Goal: Task Accomplishment & Management: Use online tool/utility

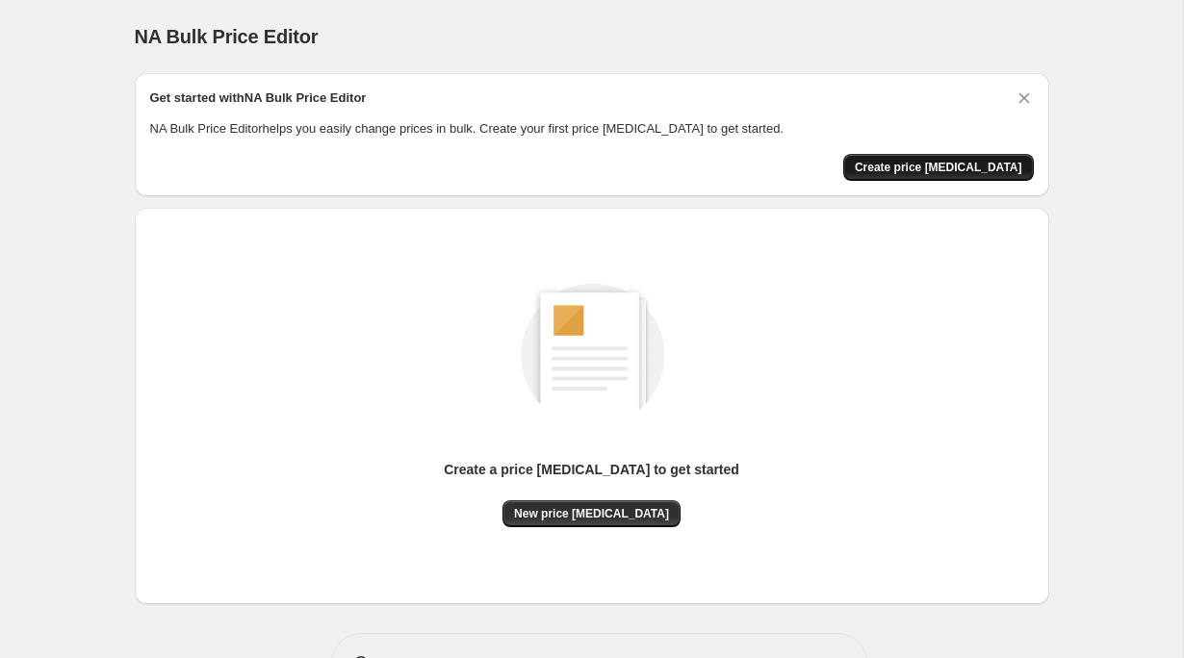
click at [936, 162] on span "Create price change job" at bounding box center [938, 167] width 167 height 15
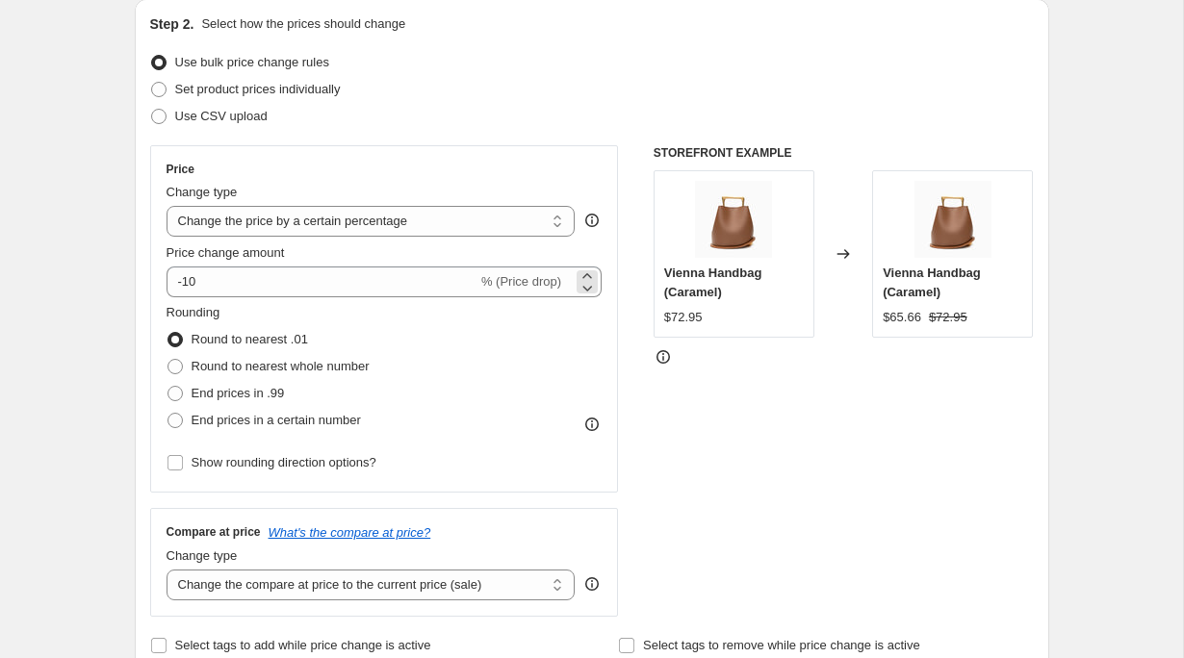
scroll to position [210, 0]
click at [463, 237] on div "Price Change type Change the price to a certain amount Change the price by a ce…" at bounding box center [385, 318] width 436 height 315
click at [450, 227] on select "Change the price to a certain amount Change the price by a certain amount Chang…" at bounding box center [371, 220] width 409 height 31
select select "by"
click at [167, 205] on select "Change the price to a certain amount Change the price by a certain amount Chang…" at bounding box center [371, 220] width 409 height 31
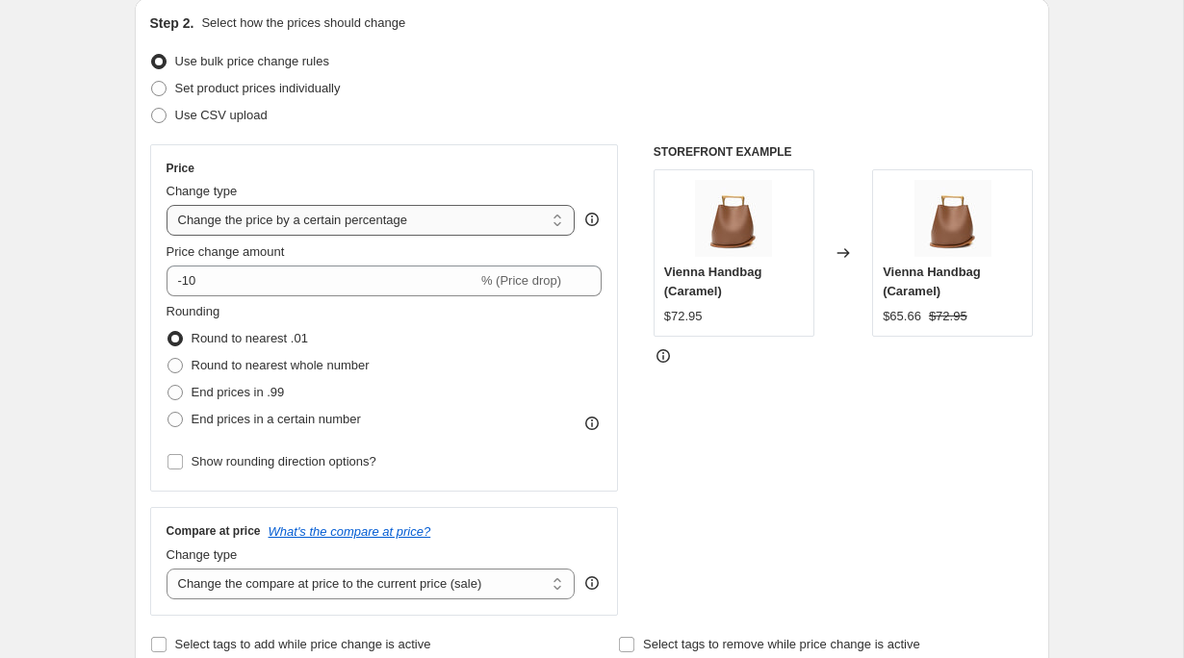
type input "-10.00"
click at [396, 230] on select "Change the price to a certain amount Change the price by a certain amount Chang…" at bounding box center [371, 220] width 409 height 31
click at [167, 205] on select "Change the price to a certain amount Change the price by a certain amount Chang…" at bounding box center [371, 220] width 409 height 31
click at [327, 224] on select "Change the price to a certain amount Change the price by a certain amount Chang…" at bounding box center [371, 220] width 409 height 31
select select "to"
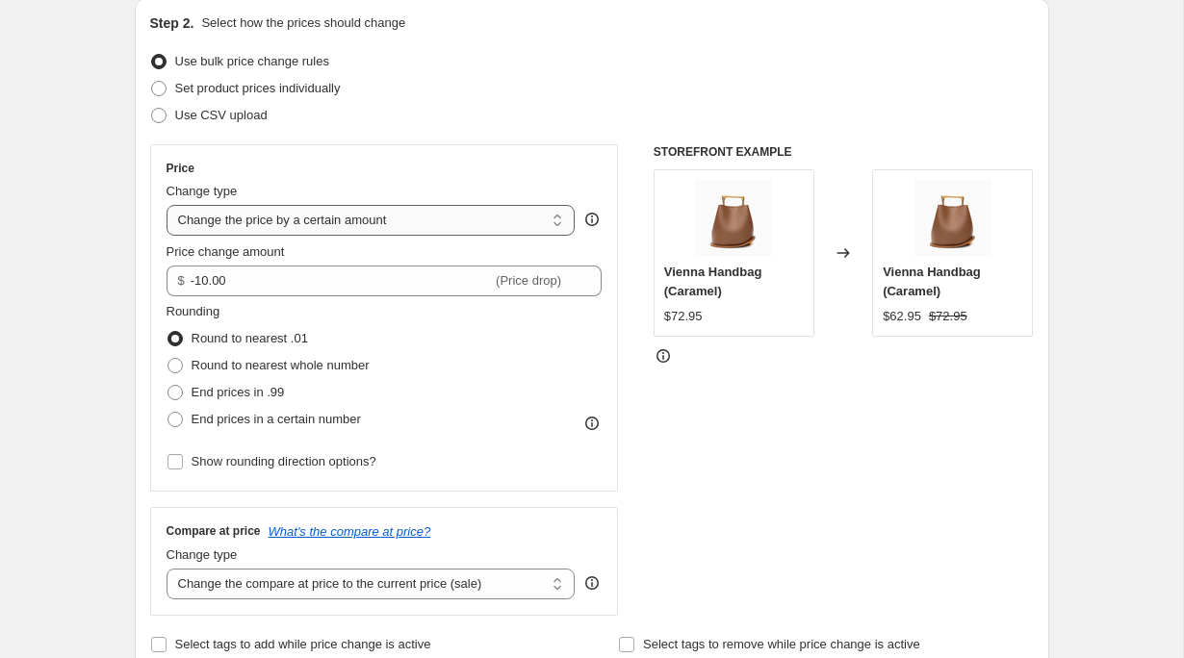
click at [167, 205] on select "Change the price to a certain amount Change the price by a certain amount Chang…" at bounding box center [371, 220] width 409 height 31
type input "80.00"
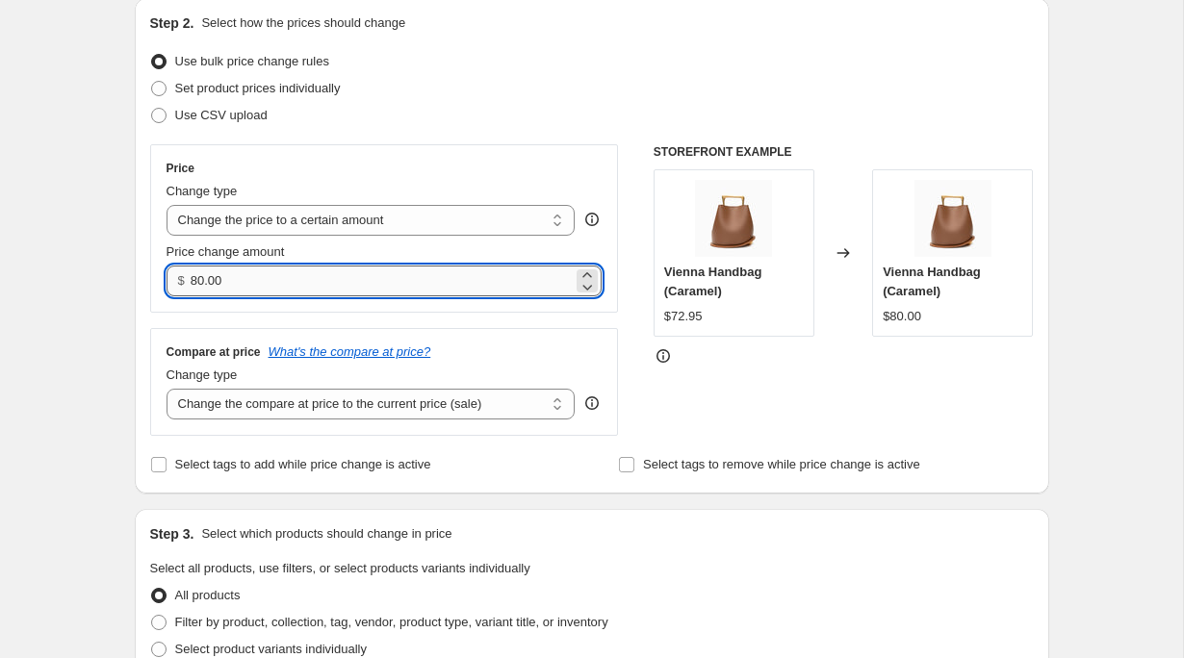
click at [340, 280] on input "80.00" at bounding box center [382, 281] width 382 height 31
click at [297, 227] on select "Change the price to a certain amount Change the price by a certain amount Chang…" at bounding box center [371, 220] width 409 height 31
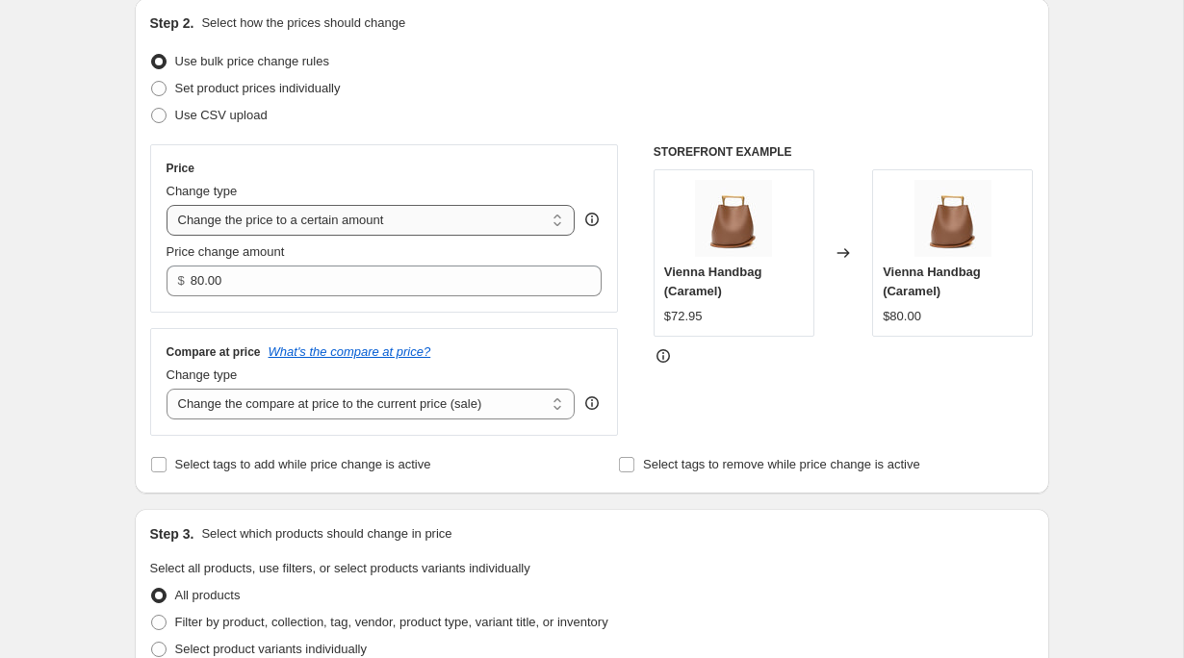
select select "by"
click at [167, 205] on select "Change the price to a certain amount Change the price by a certain amount Chang…" at bounding box center [371, 220] width 409 height 31
type input "-10.00"
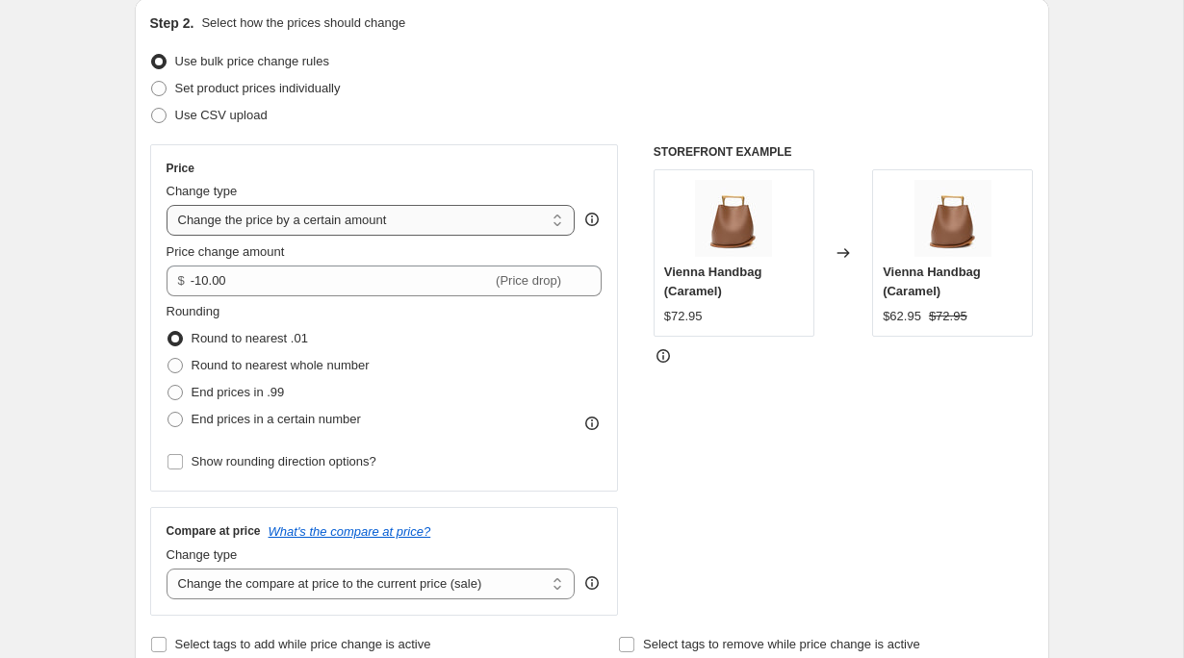
click at [291, 225] on select "Change the price to a certain amount Change the price by a certain amount Chang…" at bounding box center [371, 220] width 409 height 31
select select "to"
click at [167, 205] on select "Change the price to a certain amount Change the price by a certain amount Chang…" at bounding box center [371, 220] width 409 height 31
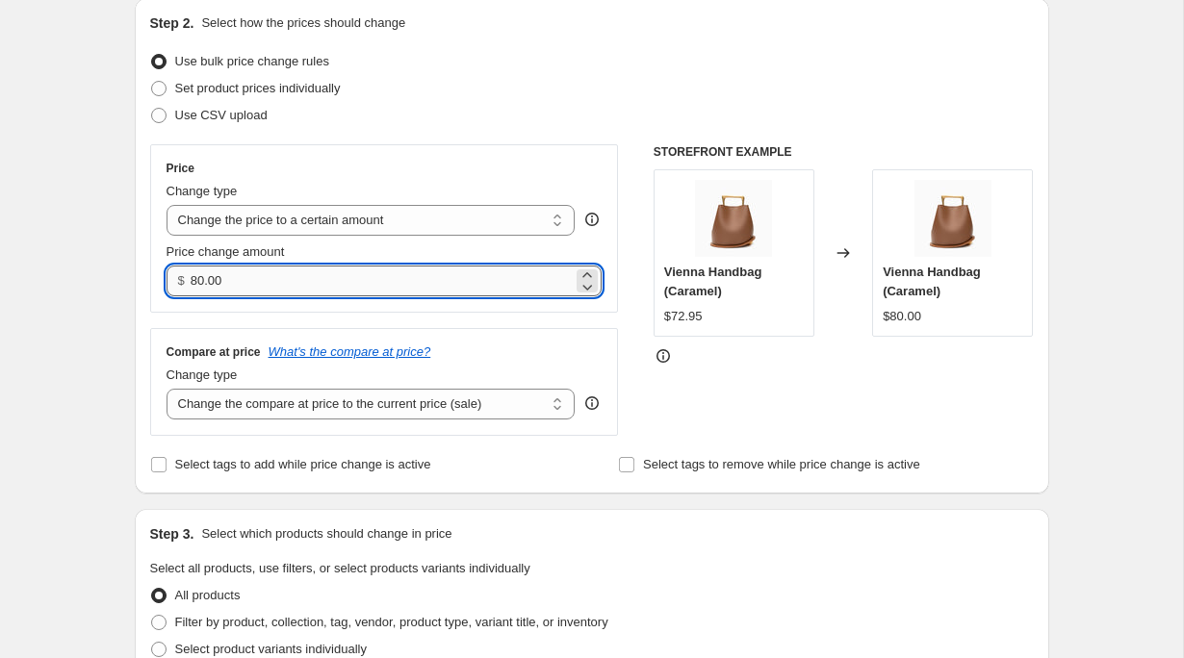
click at [289, 289] on input "80.00" at bounding box center [382, 281] width 382 height 31
type input "65.95"
click at [607, 362] on div "Compare at price What's the compare at price? Change type Change the compare at…" at bounding box center [384, 382] width 469 height 108
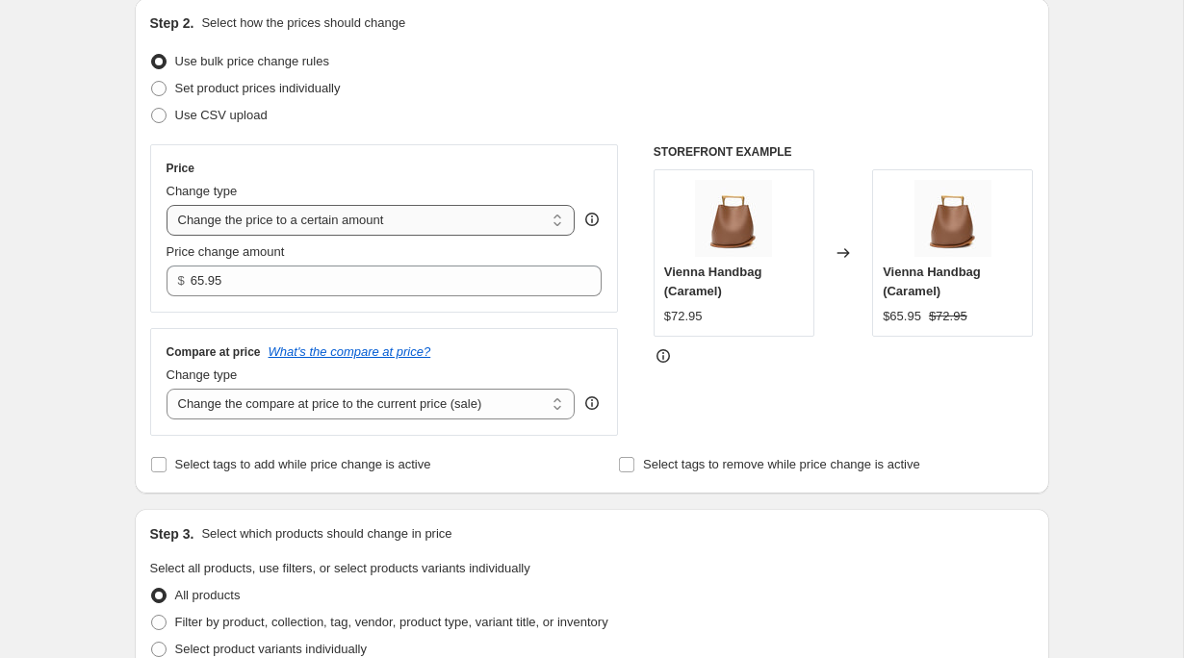
click at [502, 218] on select "Change the price to a certain amount Change the price by a certain amount Chang…" at bounding box center [371, 220] width 409 height 31
select select "by"
click at [167, 205] on select "Change the price to a certain amount Change the price by a certain amount Chang…" at bounding box center [371, 220] width 409 height 31
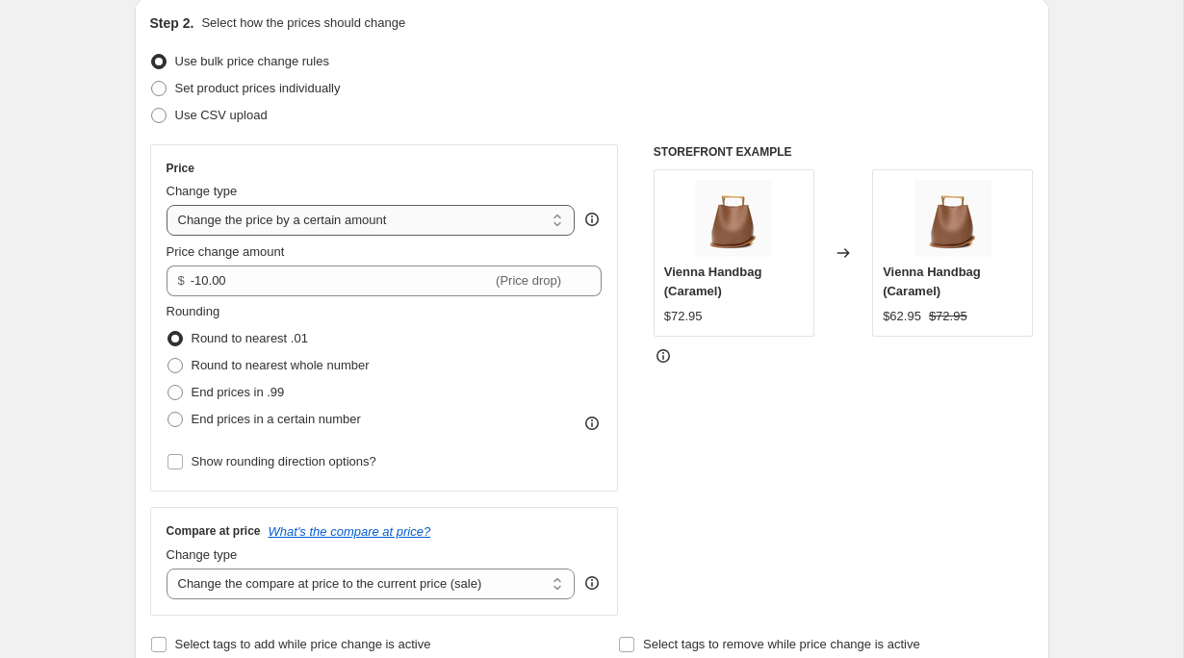
click at [468, 234] on select "Change the price to a certain amount Change the price by a certain amount Chang…" at bounding box center [371, 220] width 409 height 31
click at [167, 205] on select "Change the price to a certain amount Change the price by a certain amount Chang…" at bounding box center [371, 220] width 409 height 31
click at [574, 282] on div "$ -10.00 (Price drop)" at bounding box center [385, 281] width 436 height 31
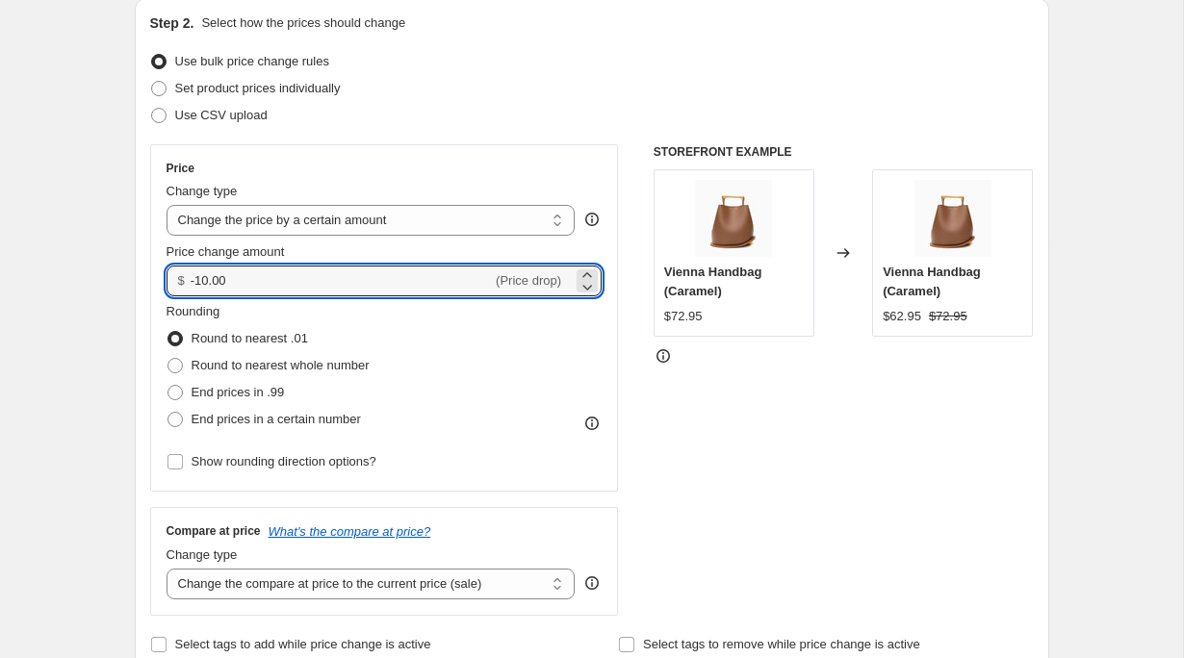
click at [563, 282] on div "$ -10.00 (Price drop)" at bounding box center [385, 281] width 436 height 31
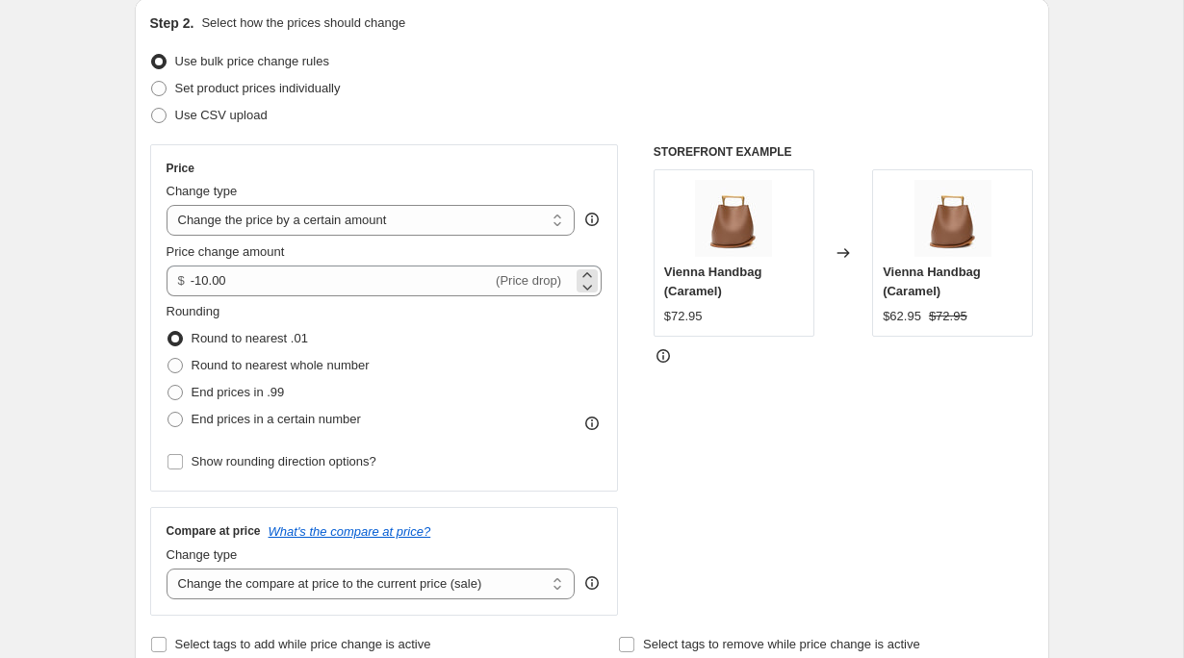
click at [563, 282] on div "$ -10.00 (Price drop)" at bounding box center [385, 281] width 436 height 31
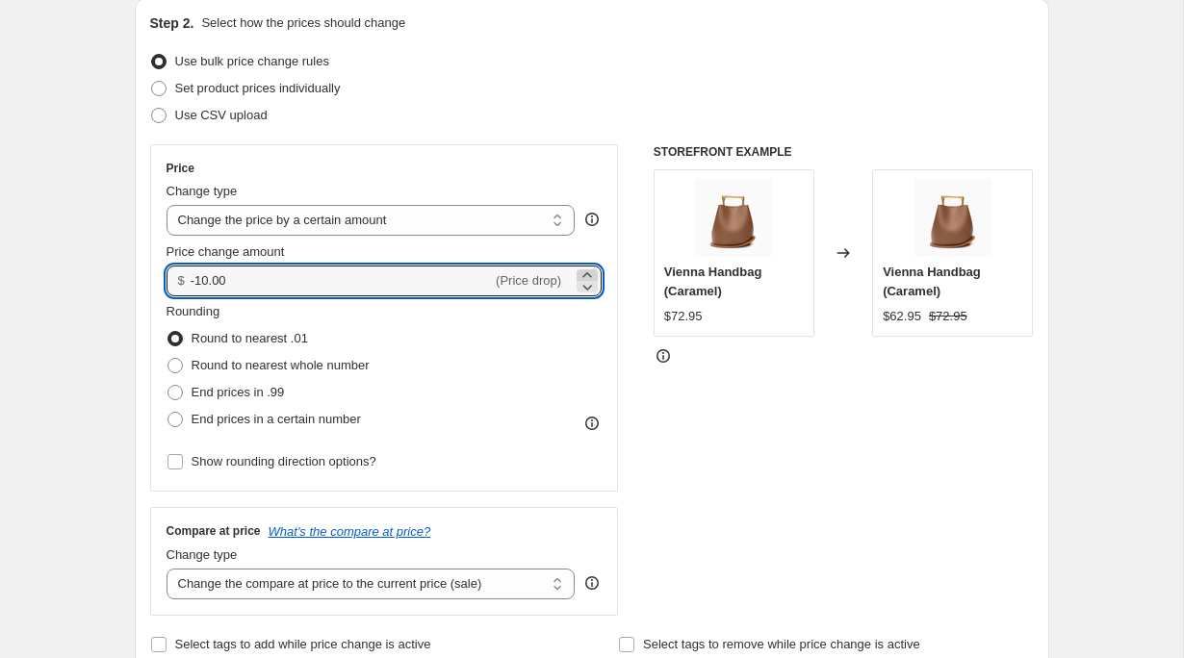
click at [592, 272] on icon at bounding box center [587, 275] width 19 height 19
click at [590, 273] on icon at bounding box center [587, 275] width 19 height 19
type input "-9.97"
click at [513, 280] on span "(Price drop)" at bounding box center [528, 280] width 65 height 14
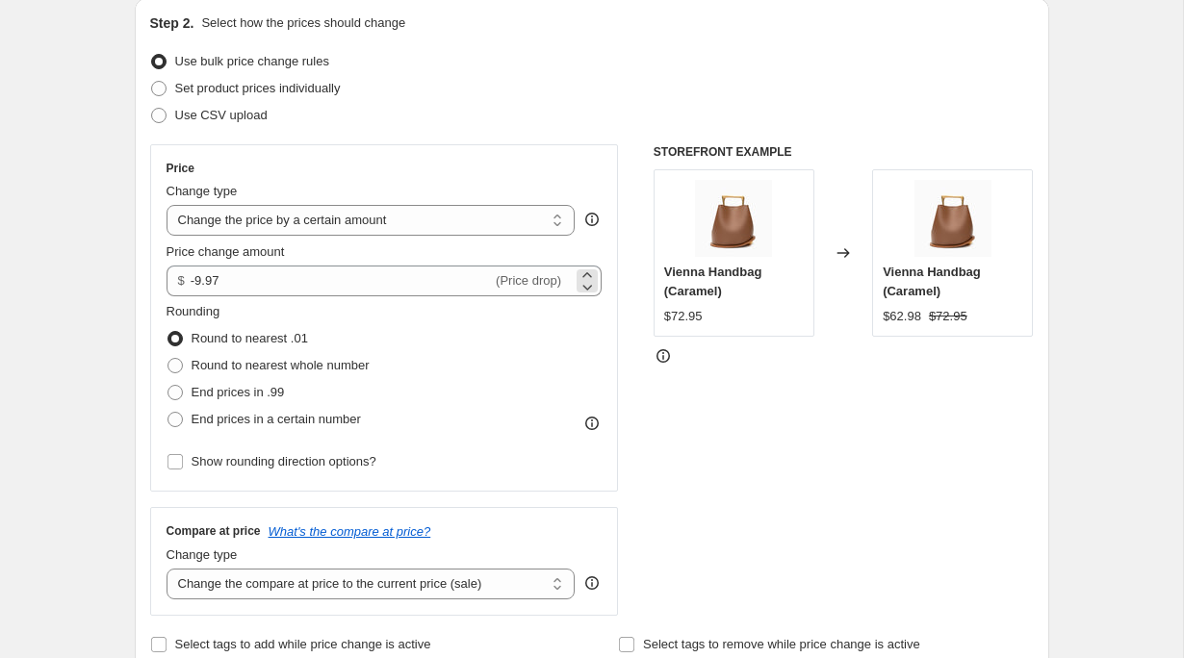
click at [513, 280] on span "(Price drop)" at bounding box center [528, 280] width 65 height 14
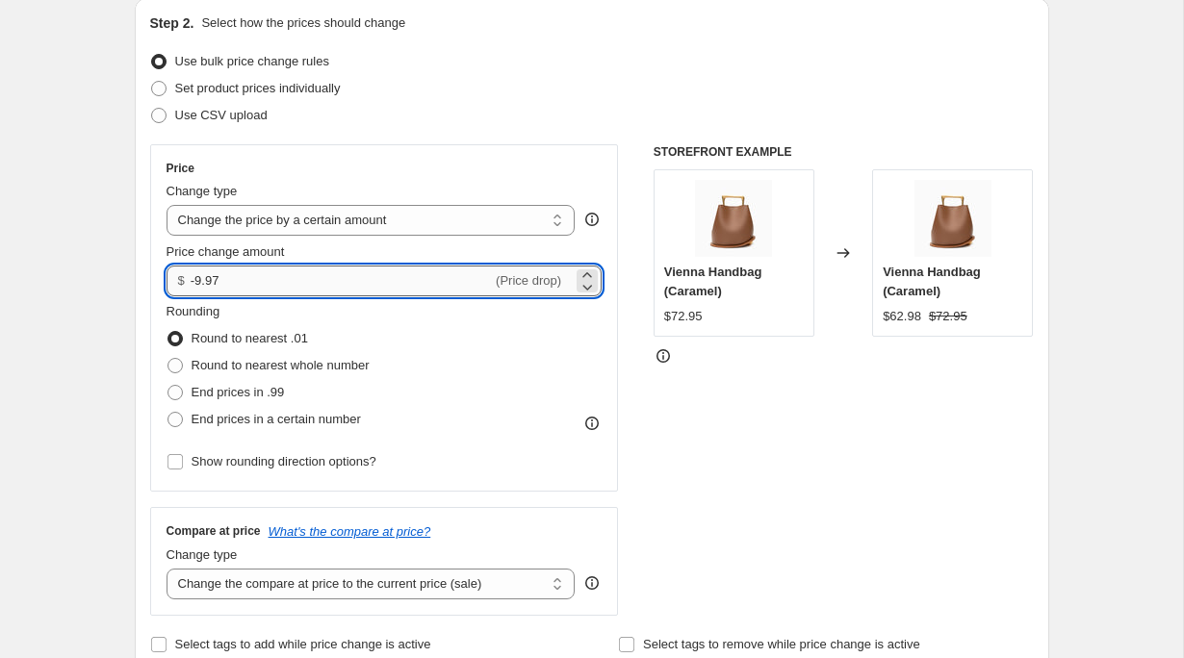
click at [448, 286] on input "-9.97" at bounding box center [341, 281] width 301 height 31
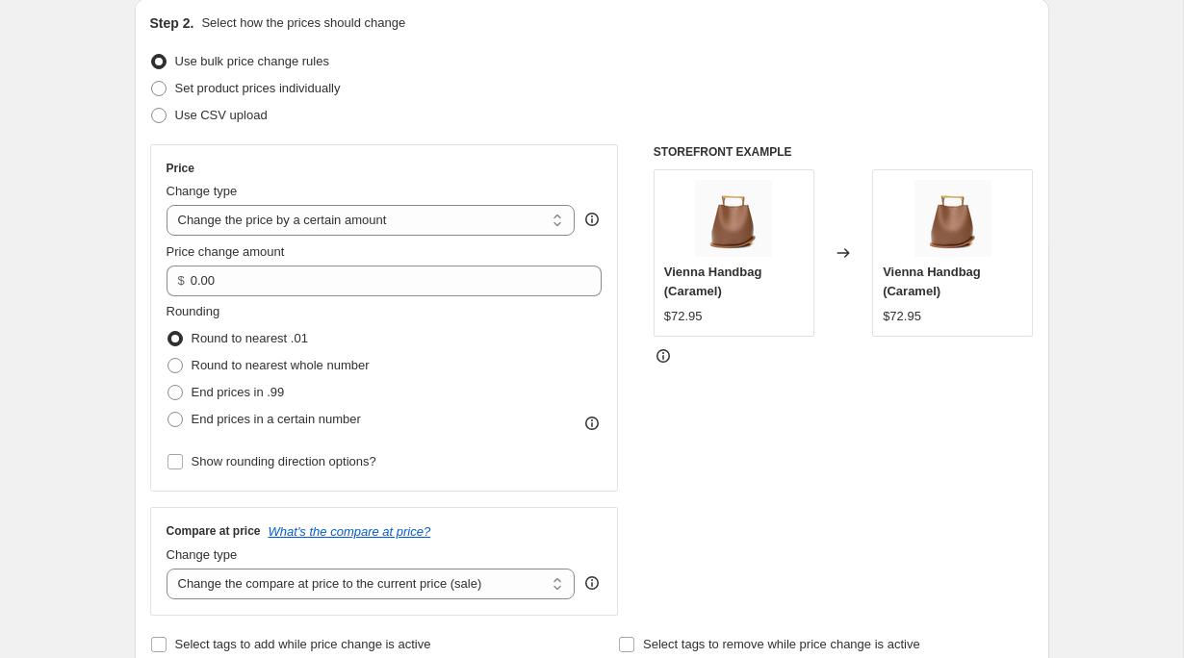
click at [407, 247] on div "Price change amount" at bounding box center [385, 252] width 436 height 19
click at [400, 225] on select "Change the price to a certain amount Change the price by a certain amount Chang…" at bounding box center [371, 220] width 409 height 31
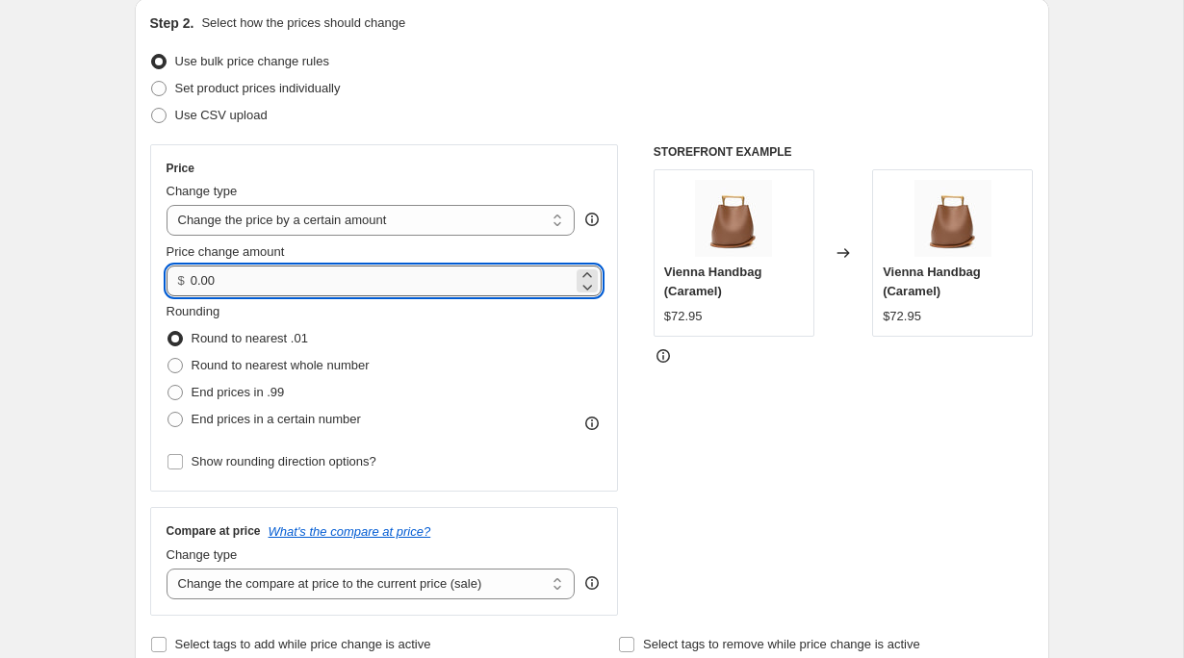
click at [342, 281] on input "0.00" at bounding box center [382, 281] width 382 height 31
type input "65.95"
click at [704, 456] on div "STOREFRONT EXAMPLE Vienna Handbag (Caramel) $72.95 Changed to Vienna Handbag (C…" at bounding box center [844, 380] width 380 height 472
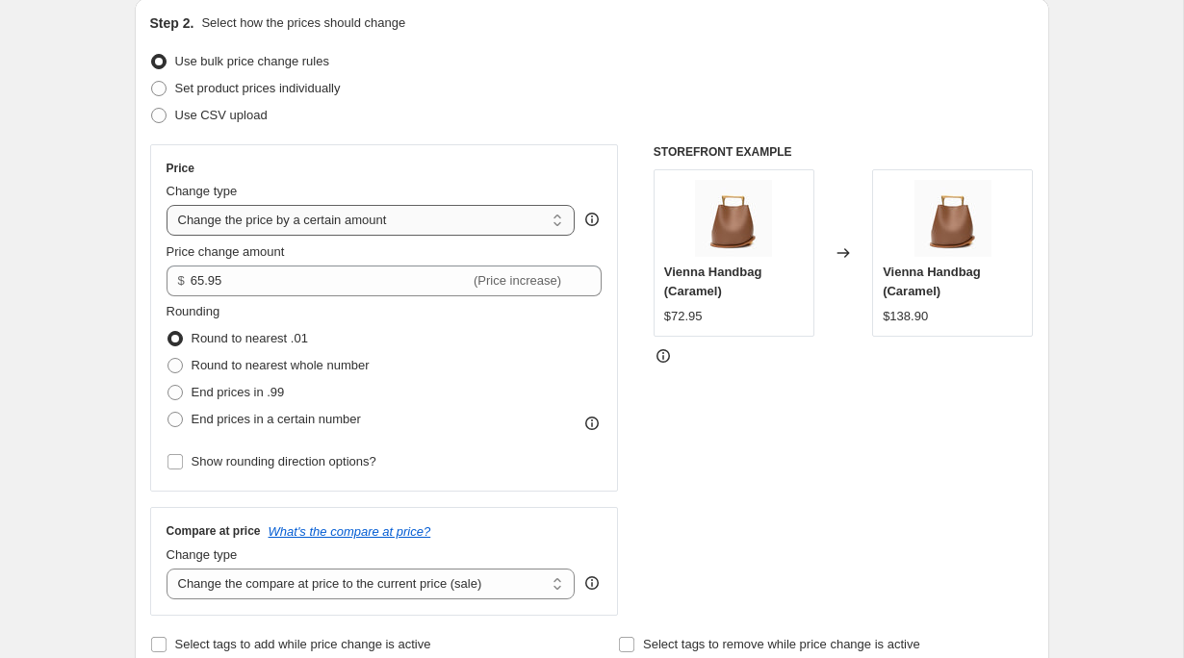
click at [478, 217] on select "Change the price to a certain amount Change the price by a certain amount Chang…" at bounding box center [371, 220] width 409 height 31
select select "to"
click at [167, 205] on select "Change the price to a certain amount Change the price by a certain amount Chang…" at bounding box center [371, 220] width 409 height 31
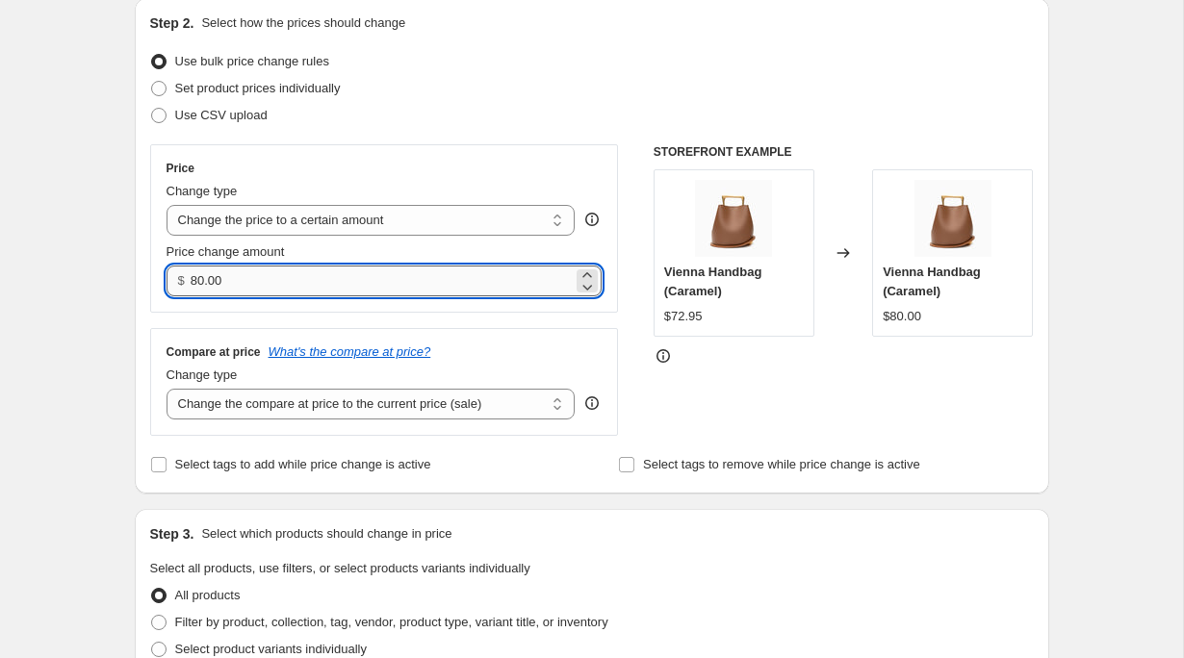
click at [359, 292] on input "80.00" at bounding box center [382, 281] width 382 height 31
type input "65.95"
click at [727, 377] on div "STOREFRONT EXAMPLE Vienna Handbag (Caramel) $72.95 Changed to Vienna Handbag (C…" at bounding box center [844, 290] width 380 height 292
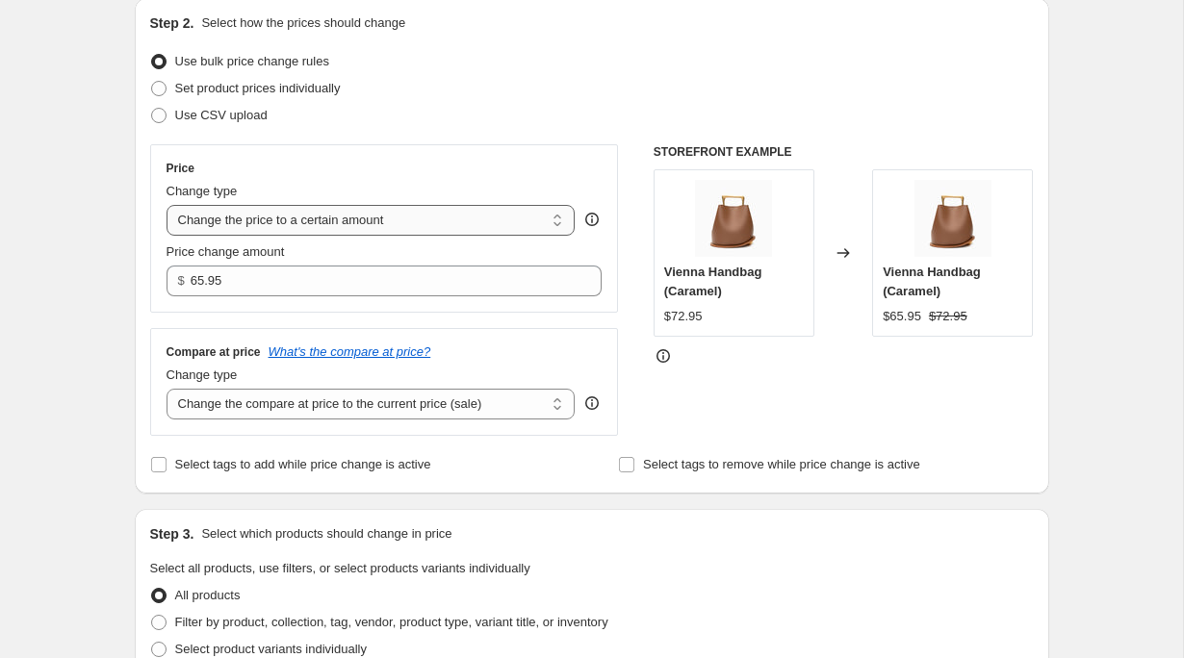
click at [363, 222] on select "Change the price to a certain amount Change the price by a certain amount Chang…" at bounding box center [371, 220] width 409 height 31
select select "by"
click at [167, 205] on select "Change the price to a certain amount Change the price by a certain amount Chang…" at bounding box center [371, 220] width 409 height 31
type input "-10.00"
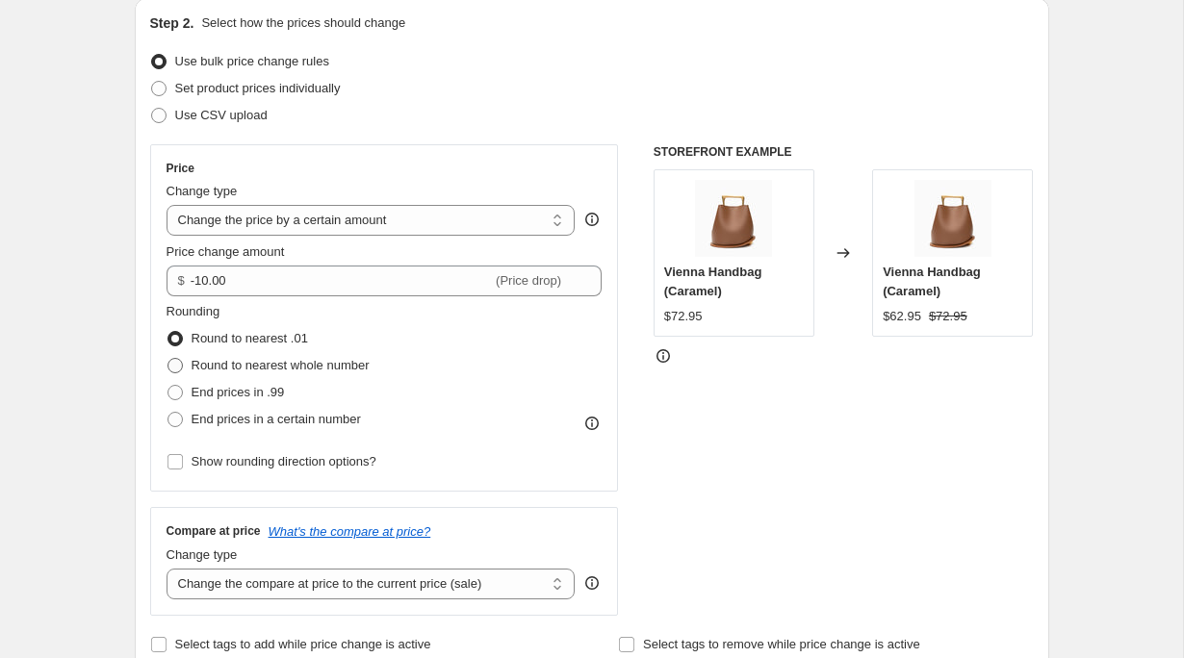
click at [256, 366] on span "Round to nearest whole number" at bounding box center [281, 365] width 178 height 14
click at [168, 359] on input "Round to nearest whole number" at bounding box center [167, 358] width 1 height 1
radio input "true"
click at [252, 342] on span "Round to nearest .01" at bounding box center [250, 338] width 116 height 14
click at [168, 332] on input "Round to nearest .01" at bounding box center [167, 331] width 1 height 1
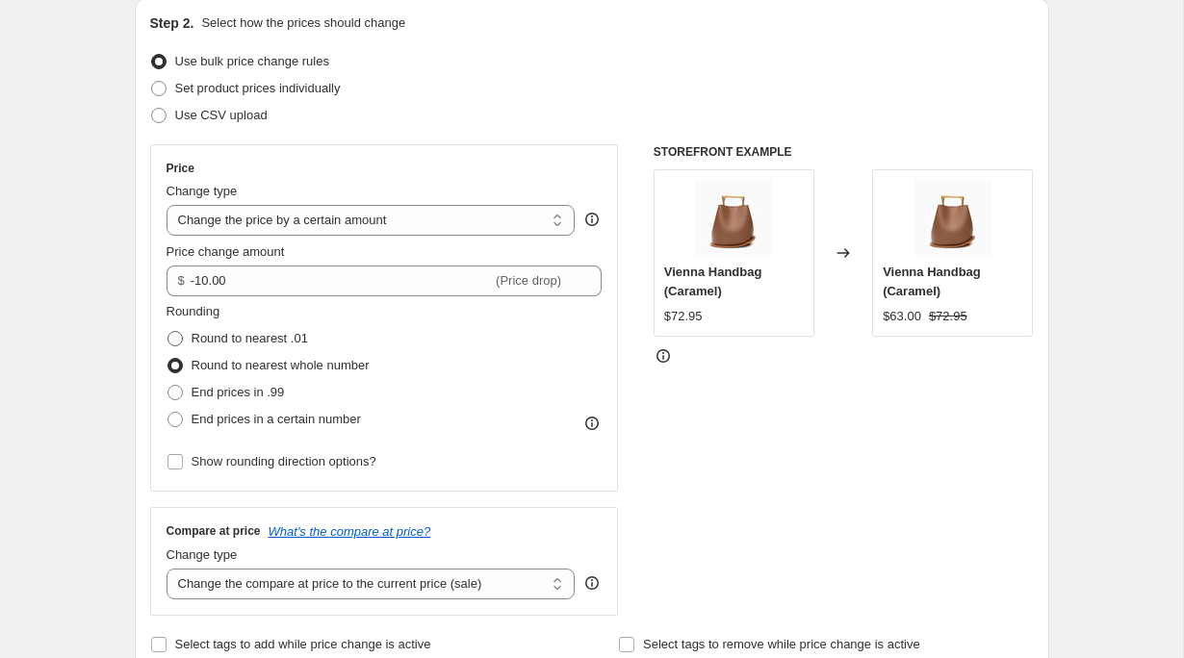
radio input "true"
click at [249, 393] on span "End prices in .99" at bounding box center [238, 392] width 93 height 14
click at [168, 386] on input "End prices in .99" at bounding box center [167, 385] width 1 height 1
radio input "true"
click at [245, 389] on span "End prices in .99" at bounding box center [238, 392] width 93 height 14
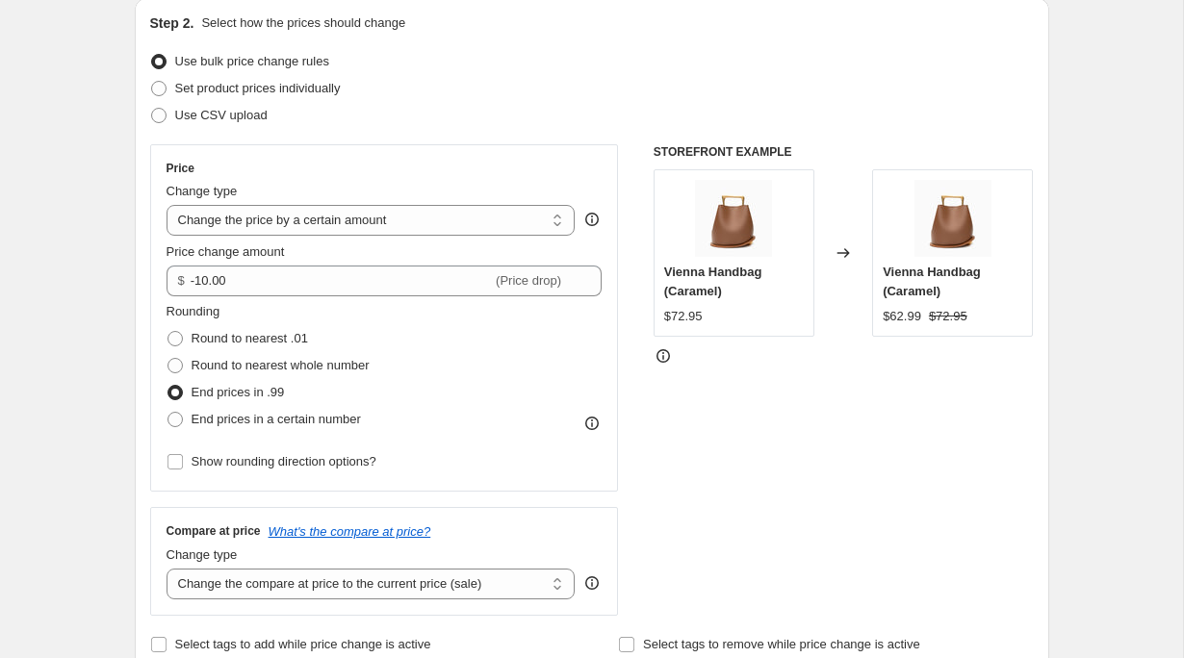
click at [168, 386] on input "End prices in .99" at bounding box center [167, 385] width 1 height 1
click at [248, 337] on span "Round to nearest .01" at bounding box center [250, 338] width 116 height 14
click at [168, 332] on input "Round to nearest .01" at bounding box center [167, 331] width 1 height 1
radio input "true"
click at [246, 423] on span "End prices in a certain number" at bounding box center [276, 419] width 169 height 14
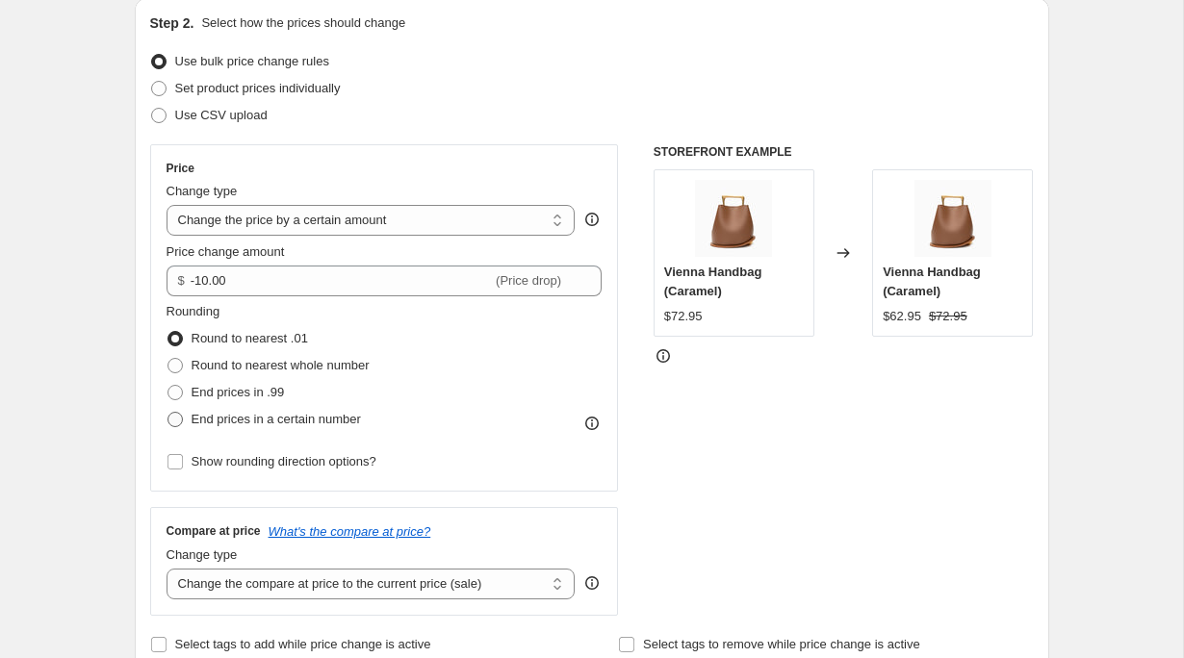
click at [168, 413] on input "End prices in a certain number" at bounding box center [167, 412] width 1 height 1
radio input "true"
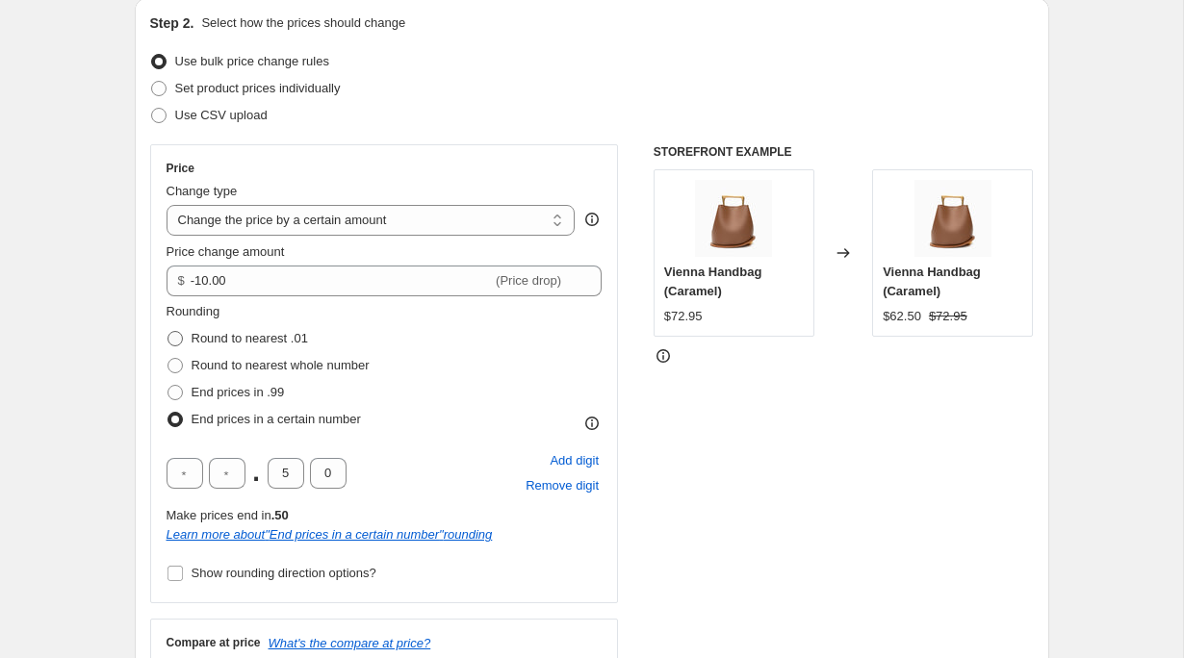
click at [250, 340] on span "Round to nearest .01" at bounding box center [250, 338] width 116 height 14
click at [168, 332] on input "Round to nearest .01" at bounding box center [167, 331] width 1 height 1
radio input "true"
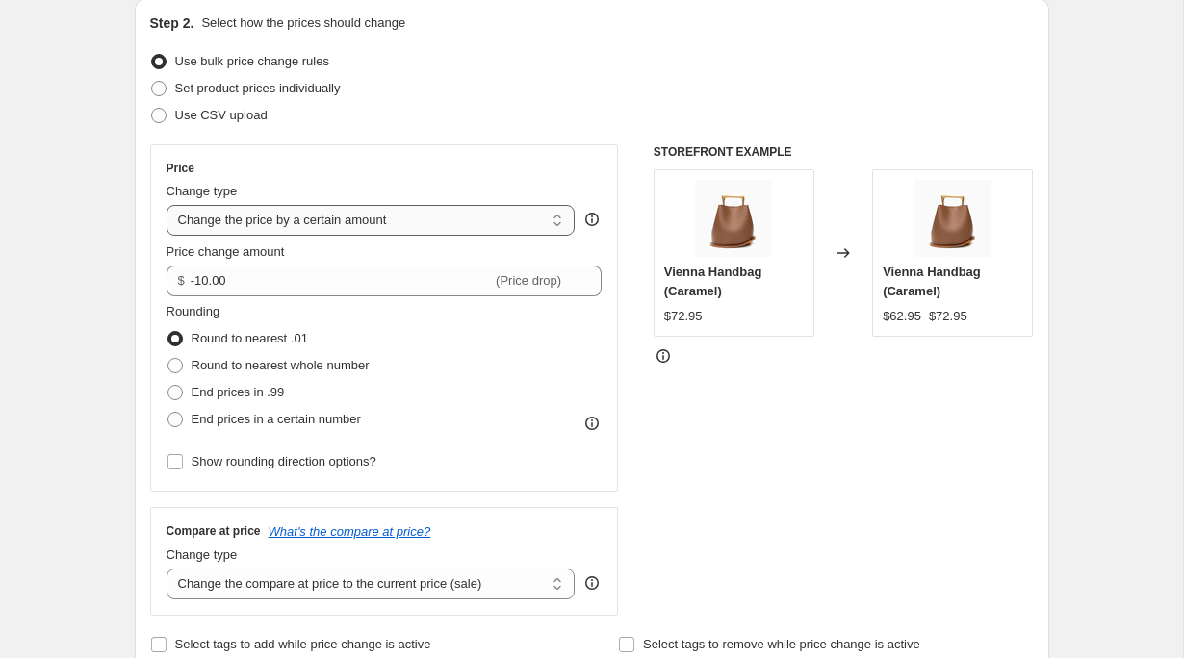
click at [449, 223] on select "Change the price to a certain amount Change the price by a certain amount Chang…" at bounding box center [371, 220] width 409 height 31
click at [167, 205] on select "Change the price to a certain amount Change the price by a certain amount Chang…" at bounding box center [371, 220] width 409 height 31
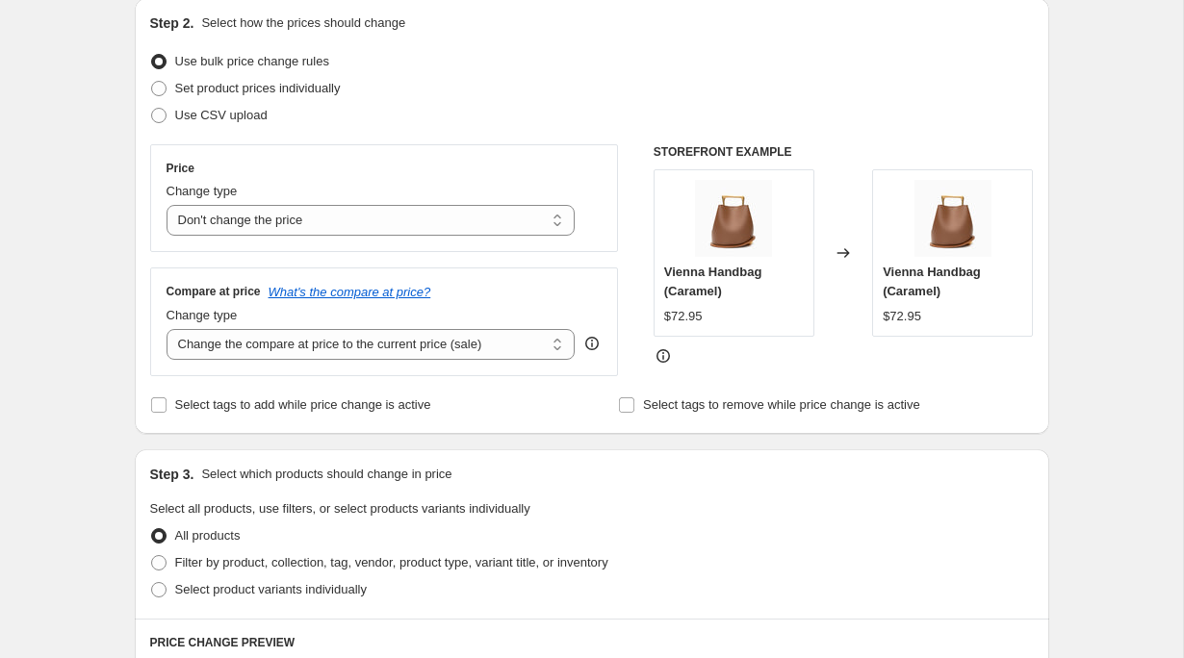
click at [394, 197] on div "Change type" at bounding box center [371, 191] width 409 height 19
click at [388, 219] on select "Change the price to a certain amount Change the price by a certain amount Chang…" at bounding box center [371, 220] width 409 height 31
click at [167, 205] on select "Change the price to a certain amount Change the price by a certain amount Chang…" at bounding box center [371, 220] width 409 height 31
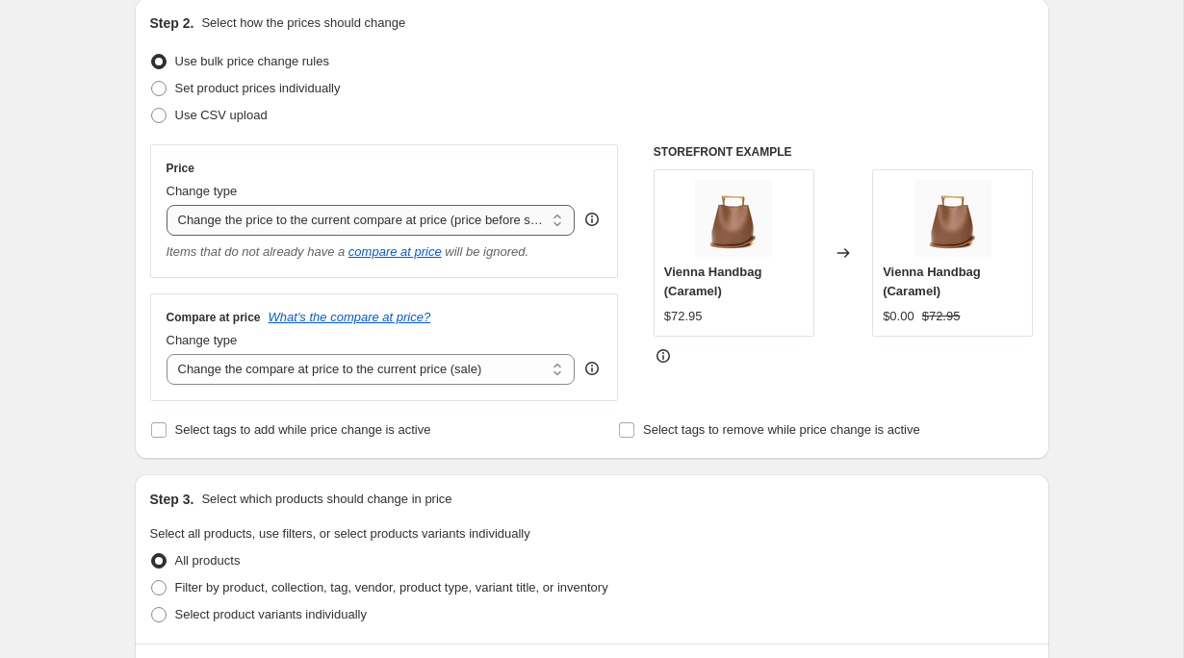
click at [365, 213] on select "Change the price to a certain amount Change the price by a certain amount Chang…" at bounding box center [371, 220] width 409 height 31
click at [167, 205] on select "Change the price to a certain amount Change the price by a certain amount Chang…" at bounding box center [371, 220] width 409 height 31
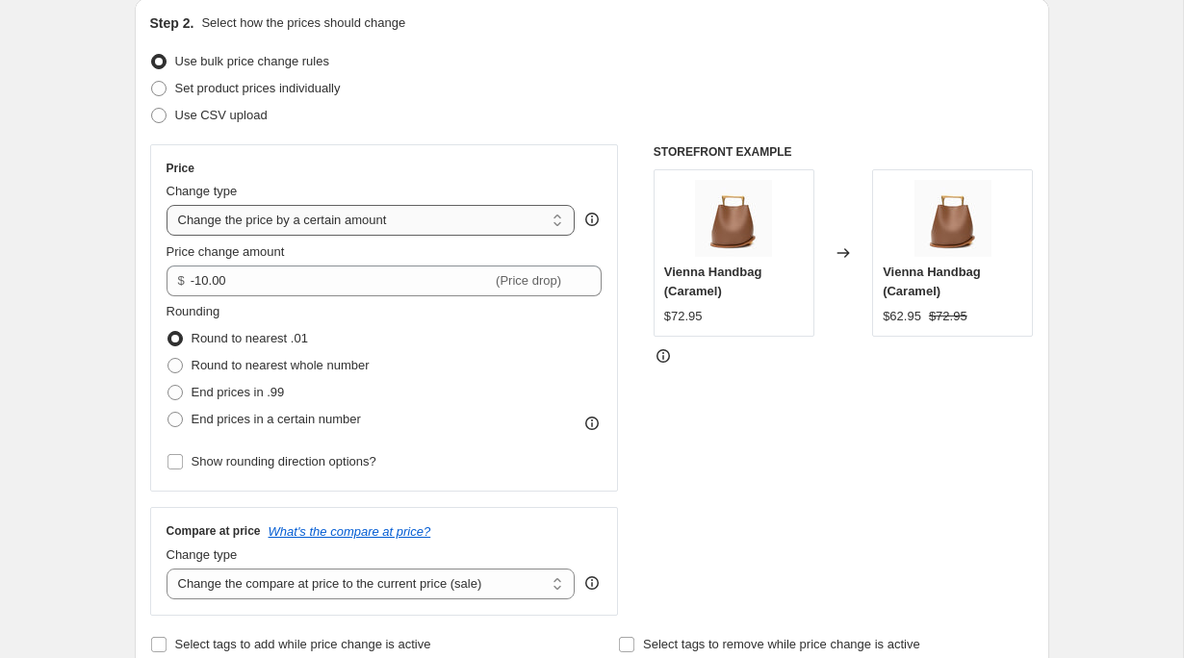
click at [375, 227] on select "Change the price to a certain amount Change the price by a certain amount Chang…" at bounding box center [371, 220] width 409 height 31
select select "to"
click at [167, 205] on select "Change the price to a certain amount Change the price by a certain amount Chang…" at bounding box center [371, 220] width 409 height 31
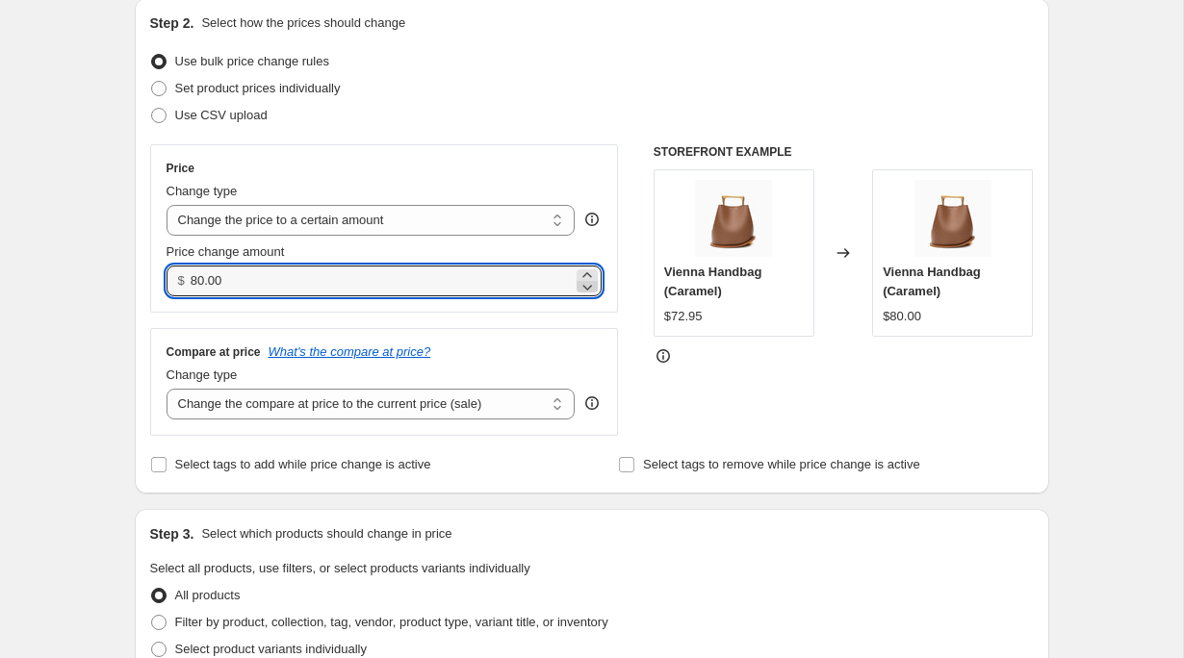
click at [592, 284] on icon at bounding box center [587, 286] width 19 height 19
type input "79.99"
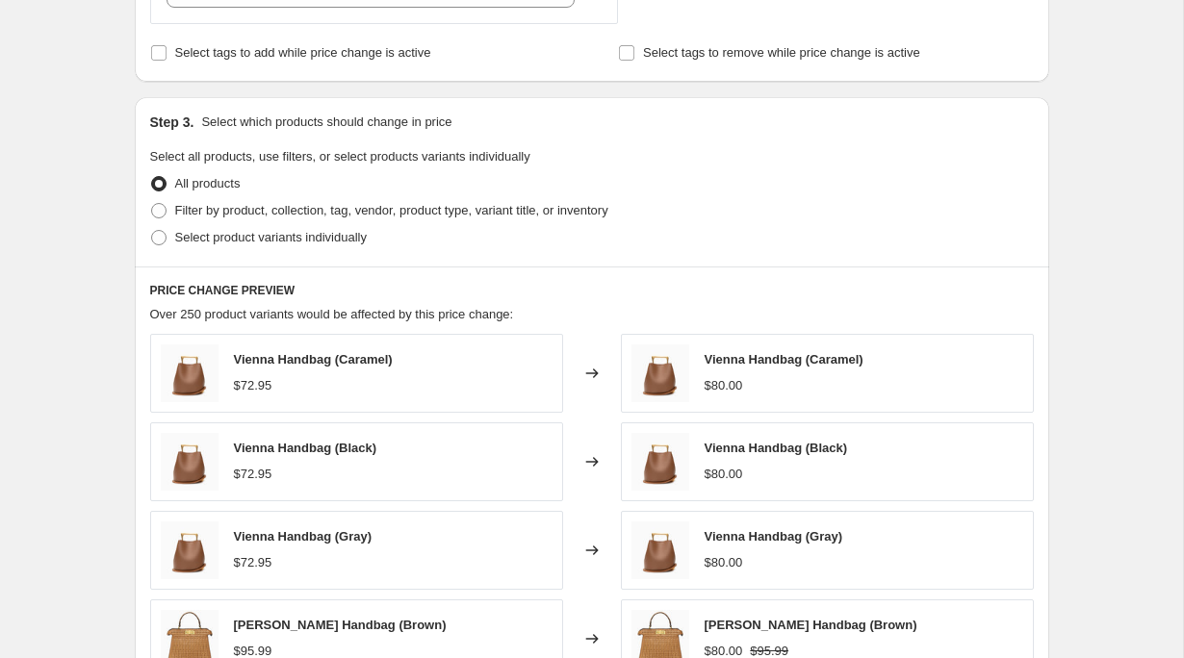
scroll to position [652, 0]
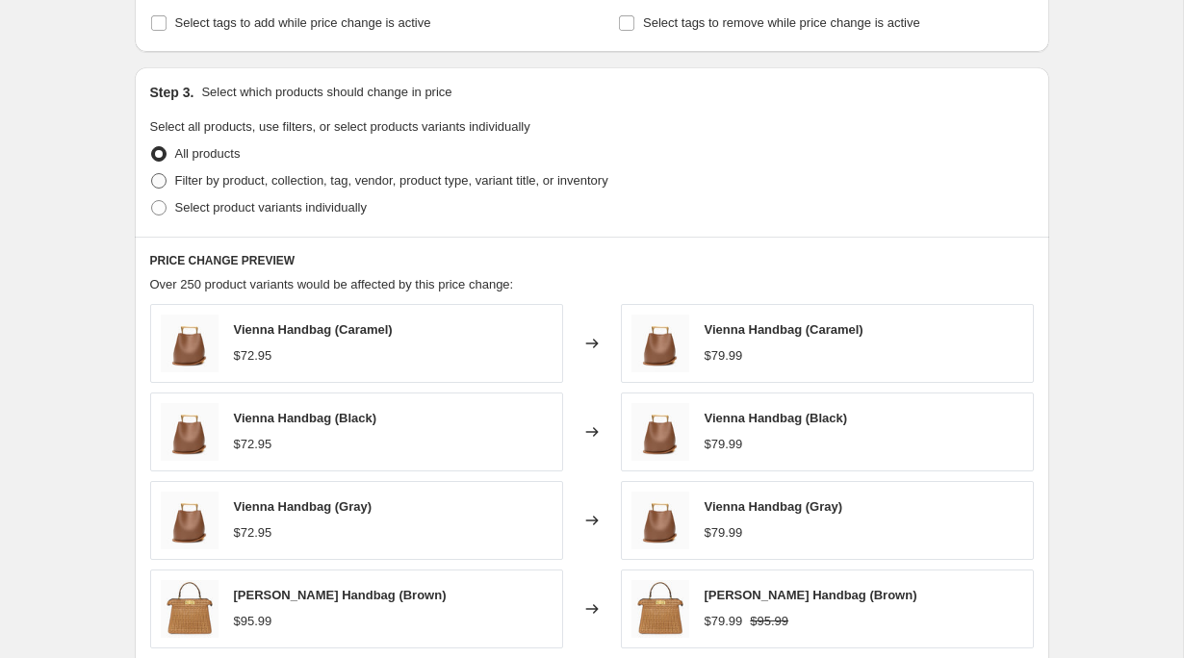
click at [309, 179] on span "Filter by product, collection, tag, vendor, product type, variant title, or inv…" at bounding box center [391, 180] width 433 height 14
click at [152, 174] on input "Filter by product, collection, tag, vendor, product type, variant title, or inv…" at bounding box center [151, 173] width 1 height 1
radio input "true"
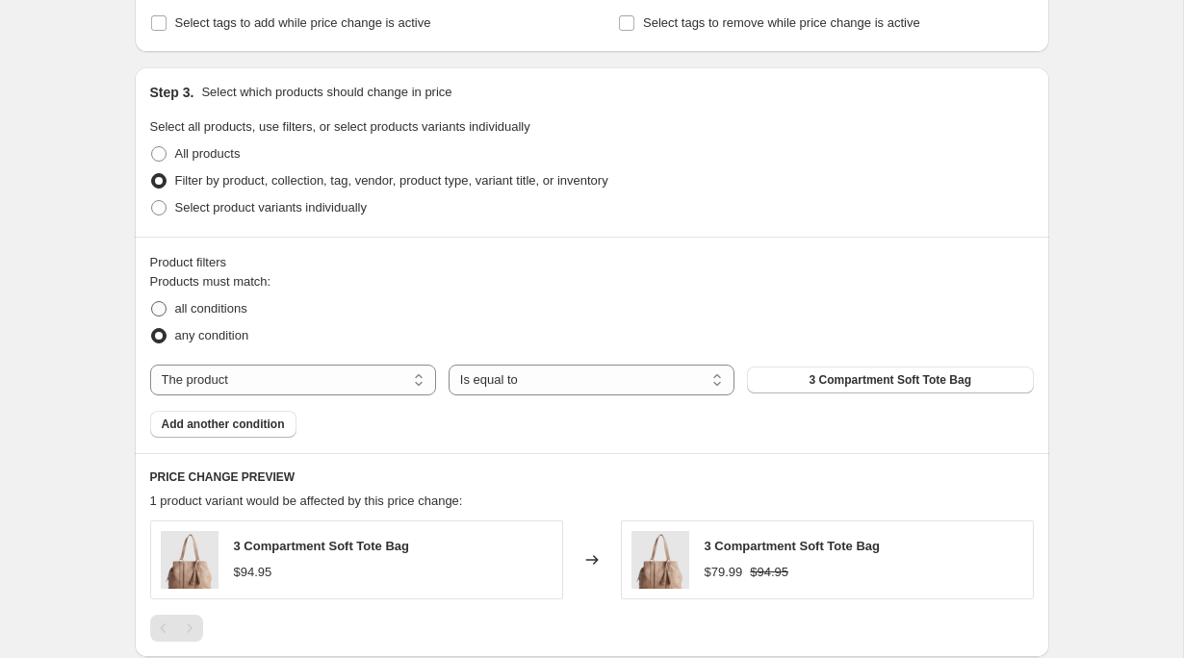
click at [172, 310] on label "all conditions" at bounding box center [198, 309] width 97 height 27
click at [152, 302] on input "all conditions" at bounding box center [151, 301] width 1 height 1
radio input "true"
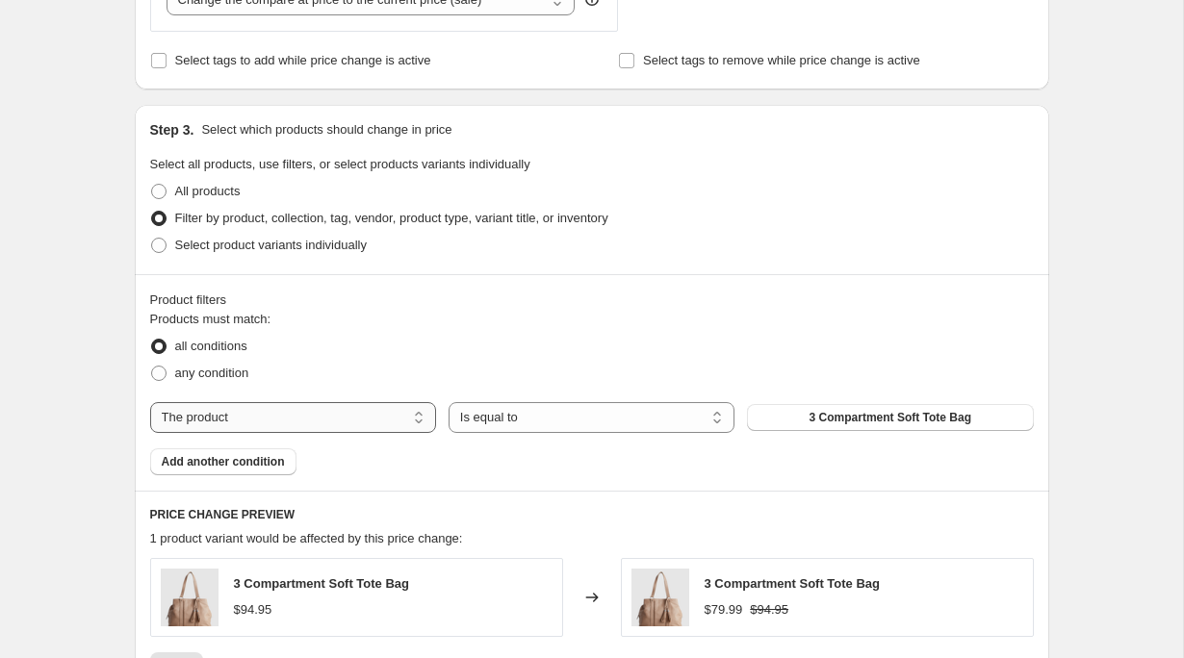
scroll to position [622, 0]
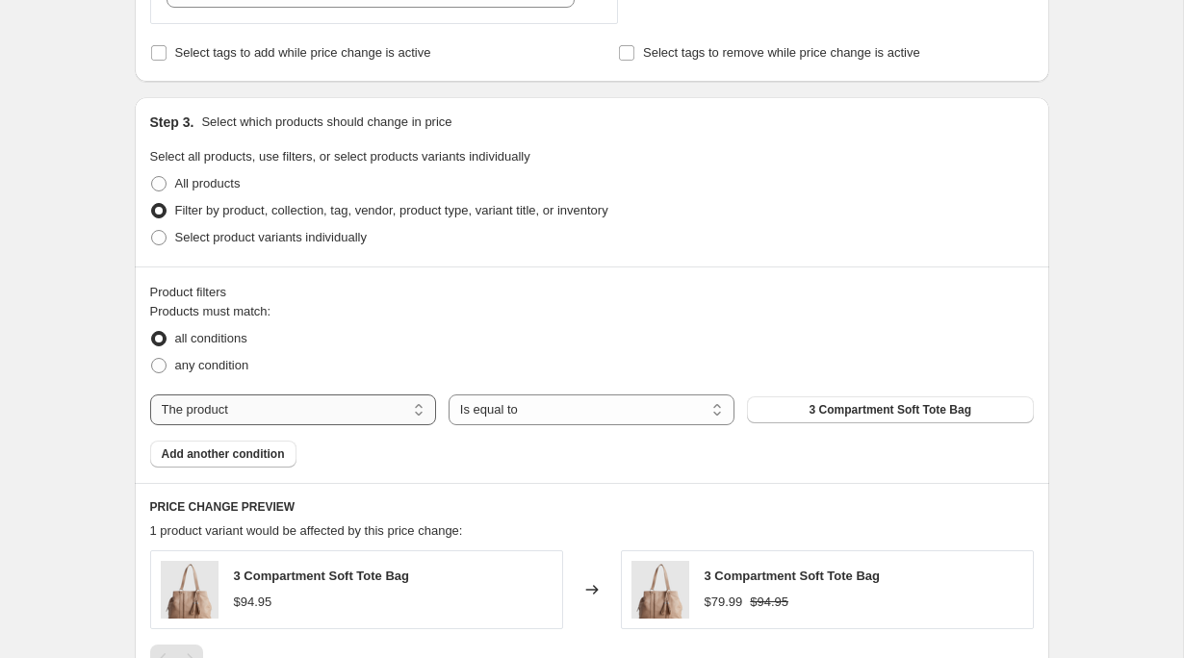
click at [359, 410] on select "The product The product's collection The product's tag The product's vendor The…" at bounding box center [293, 410] width 286 height 31
select select "collection"
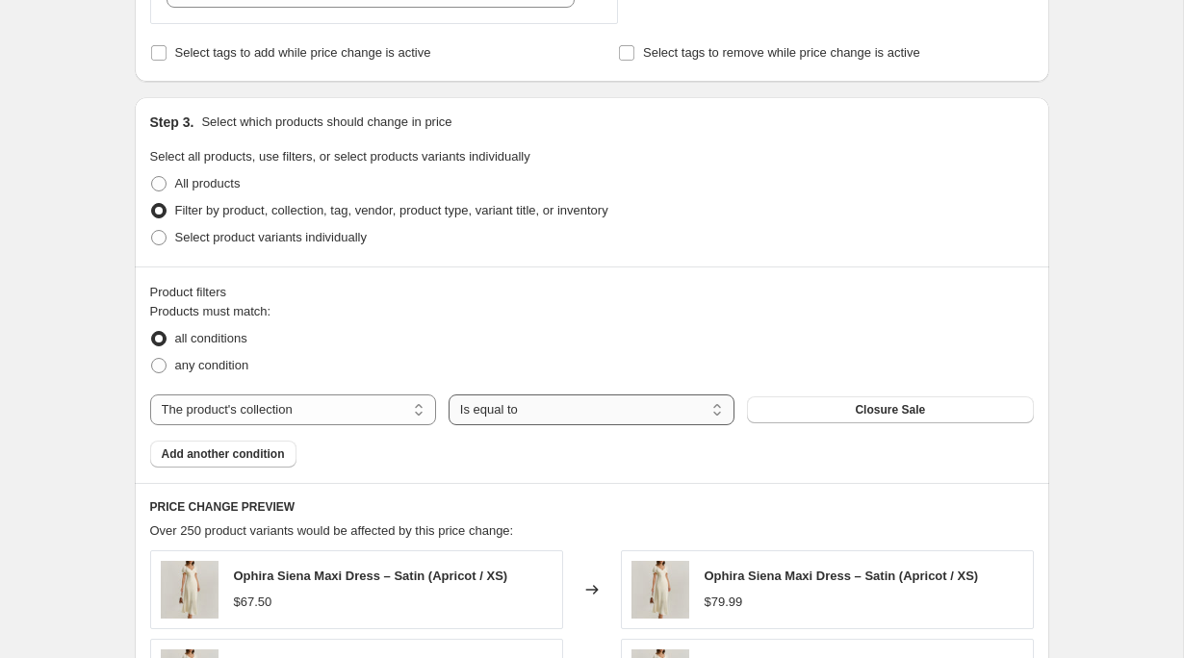
click at [641, 407] on select "Is equal to Is not equal to" at bounding box center [592, 410] width 286 height 31
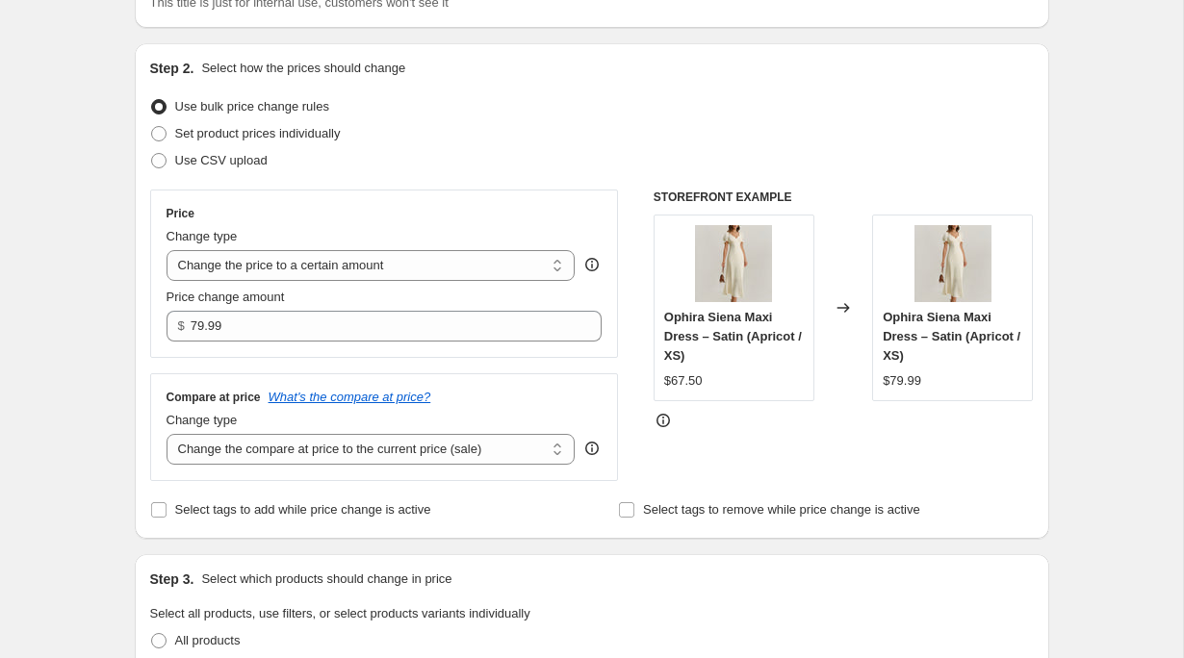
scroll to position [155, 0]
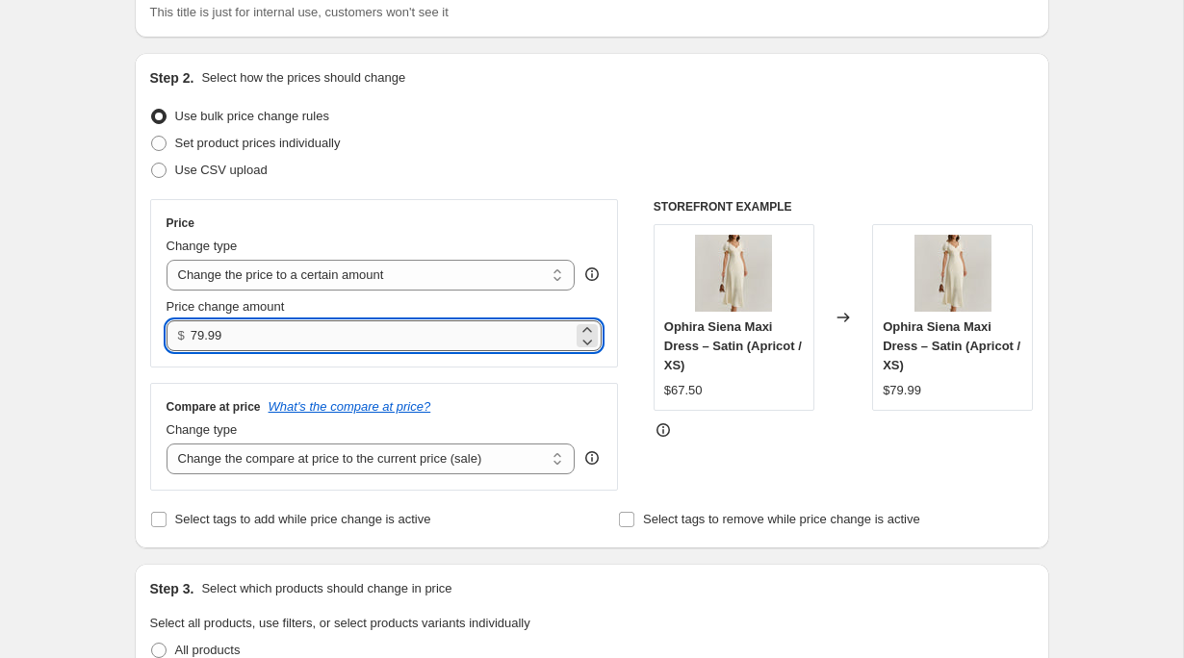
click at [439, 332] on input "79.99" at bounding box center [382, 336] width 382 height 31
click at [439, 333] on input "79.99" at bounding box center [382, 336] width 382 height 31
click at [442, 332] on input "79.99" at bounding box center [382, 336] width 382 height 31
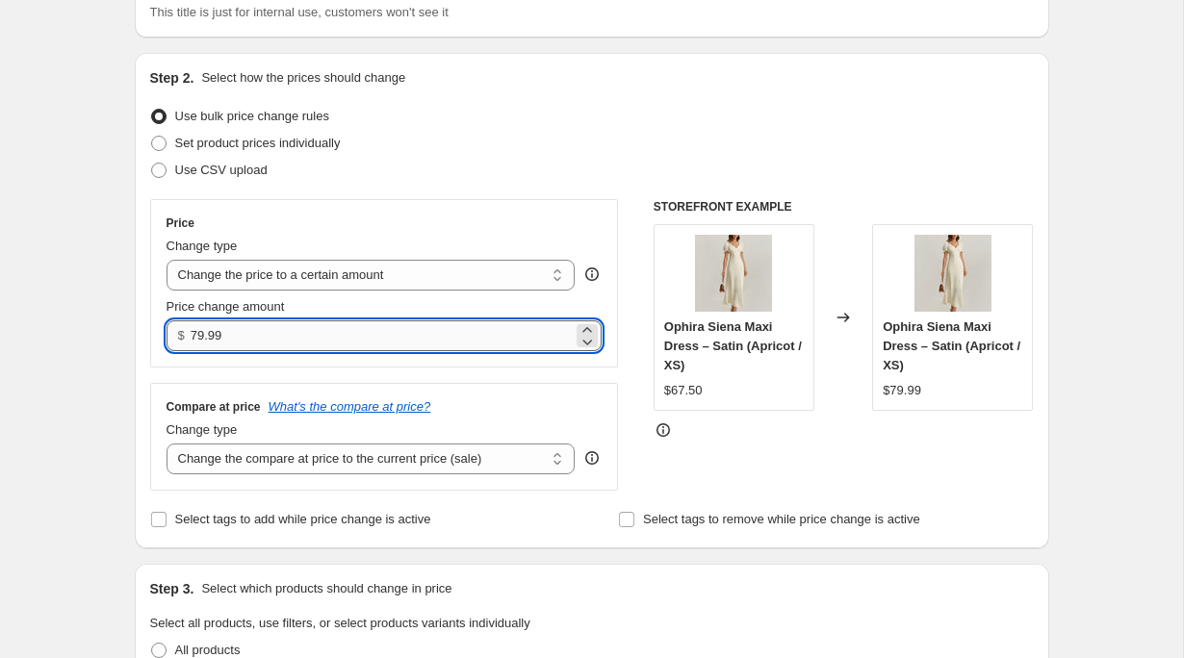
click at [442, 332] on input "79.99" at bounding box center [382, 336] width 382 height 31
type input "65.95"
click at [791, 457] on div "STOREFRONT EXAMPLE Ophira Siena Maxi Dress – Satin (Apricot / XS) $67.50 Change…" at bounding box center [844, 345] width 380 height 292
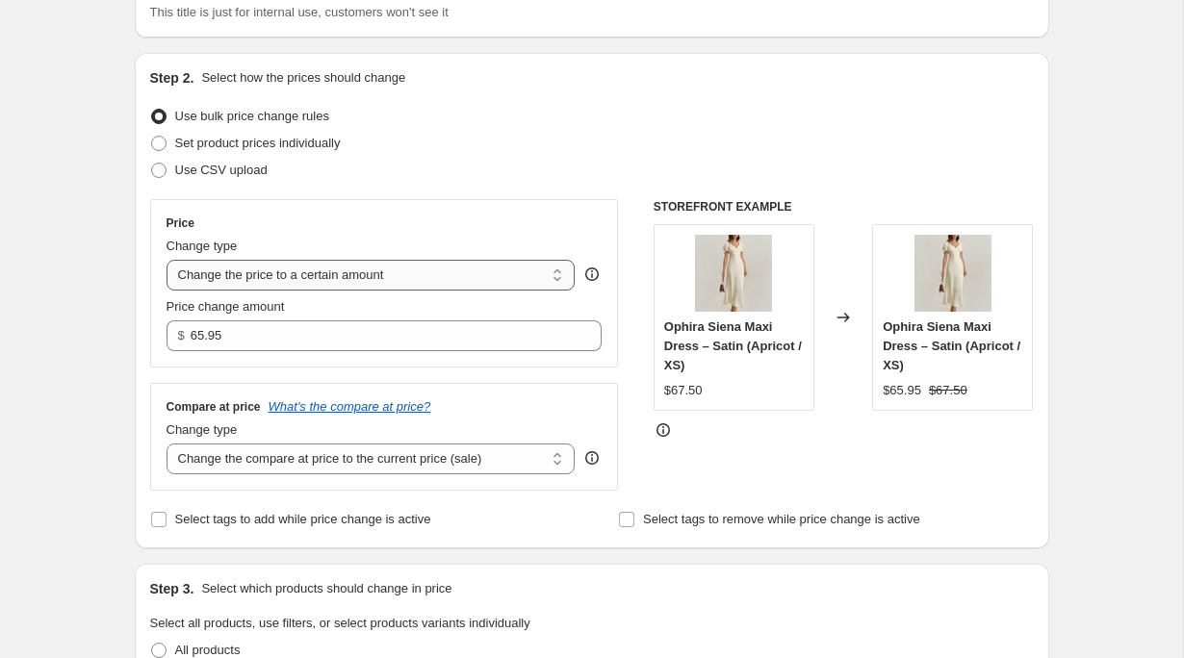
click at [515, 283] on select "Change the price to a certain amount Change the price by a certain amount Chang…" at bounding box center [371, 275] width 409 height 31
select select "by"
click at [167, 260] on select "Change the price to a certain amount Change the price by a certain amount Chang…" at bounding box center [371, 275] width 409 height 31
type input "-10.00"
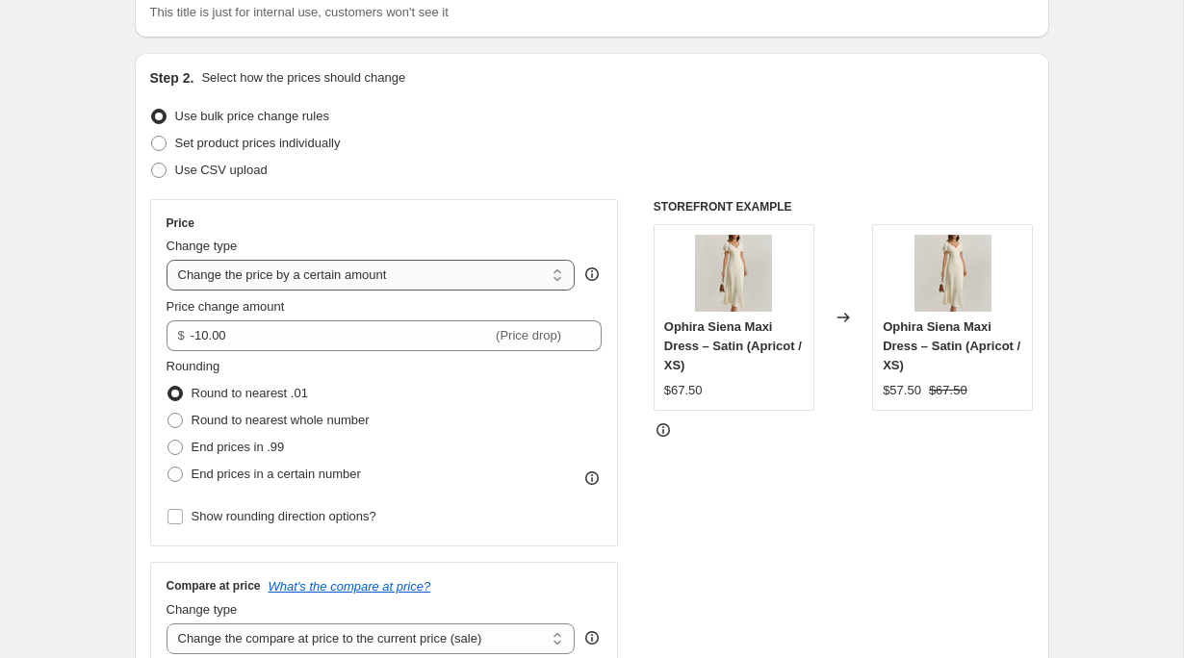
click at [475, 282] on select "Change the price to a certain amount Change the price by a certain amount Chang…" at bounding box center [371, 275] width 409 height 31
select select "to"
click at [167, 260] on select "Change the price to a certain amount Change the price by a certain amount Chang…" at bounding box center [371, 275] width 409 height 31
type input "80.00"
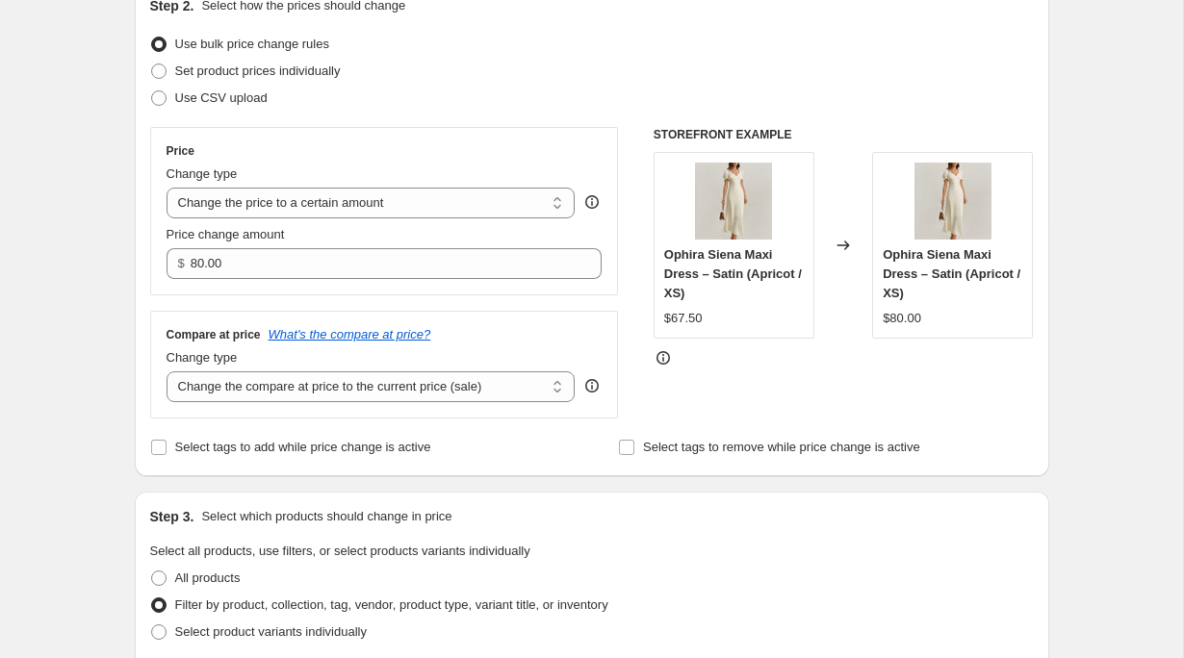
scroll to position [0, 0]
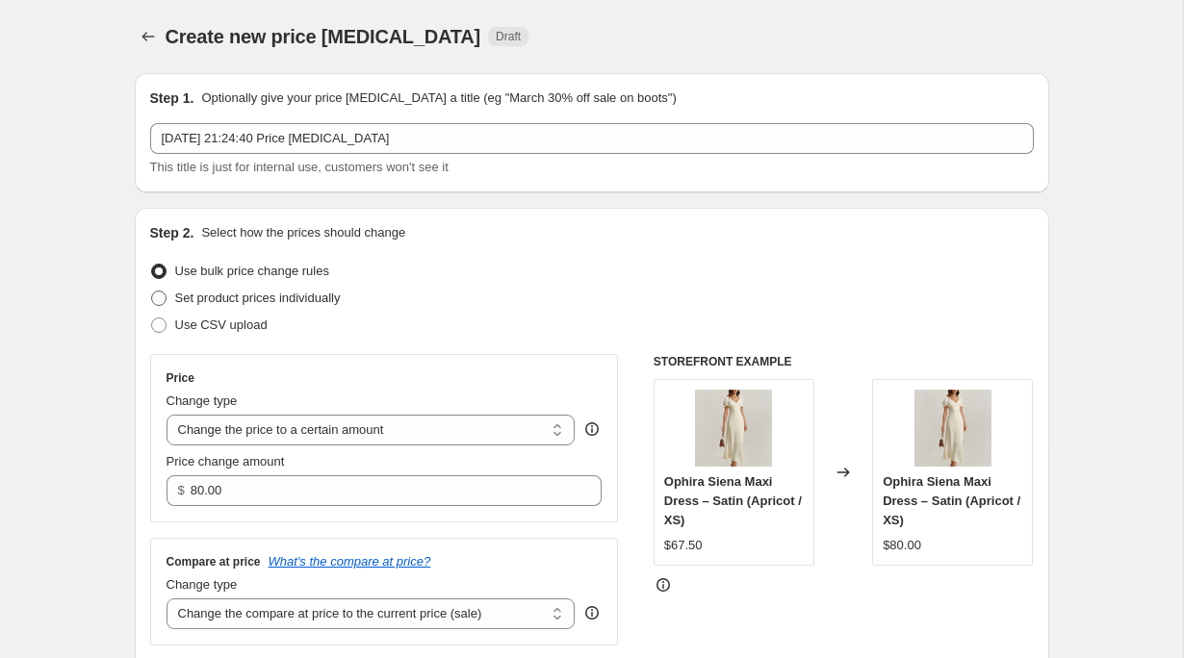
click at [212, 300] on span "Set product prices individually" at bounding box center [258, 298] width 166 height 14
click at [152, 292] on input "Set product prices individually" at bounding box center [151, 291] width 1 height 1
radio input "true"
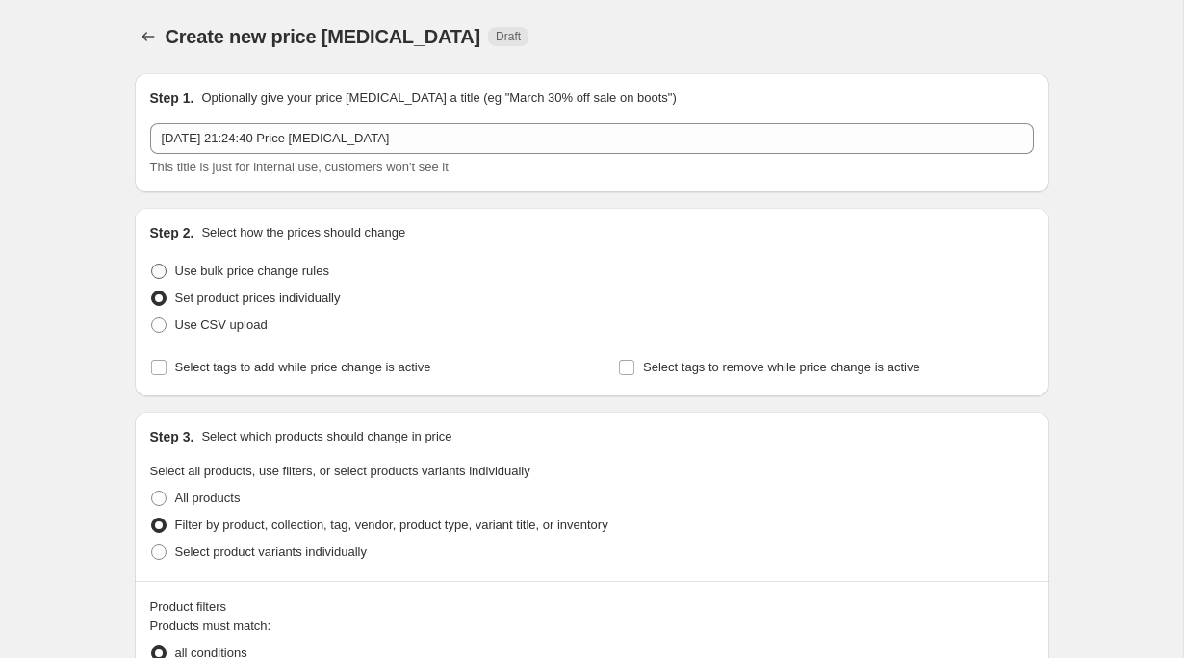
click at [224, 275] on span "Use bulk price change rules" at bounding box center [252, 271] width 154 height 14
click at [152, 265] on input "Use bulk price change rules" at bounding box center [151, 264] width 1 height 1
radio input "true"
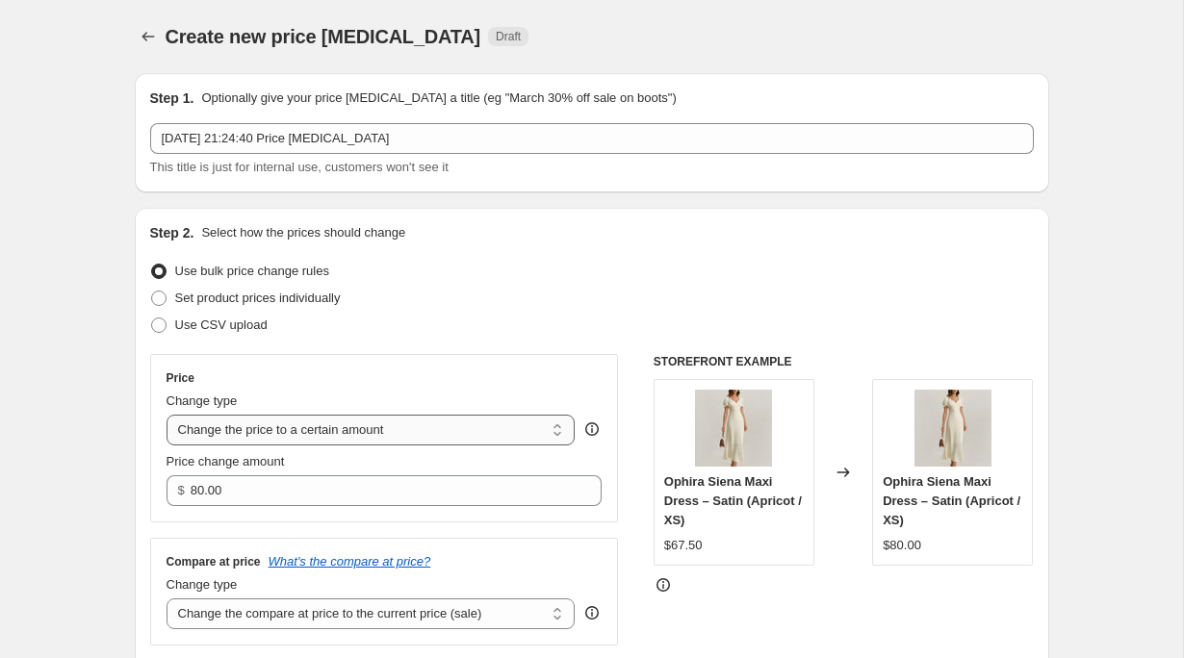
click at [311, 432] on select "Change the price to a certain amount Change the price by a certain amount Chang…" at bounding box center [371, 430] width 409 height 31
select select "by"
click at [167, 415] on select "Change the price to a certain amount Change the price by a certain amount Chang…" at bounding box center [371, 430] width 409 height 31
type input "-10.00"
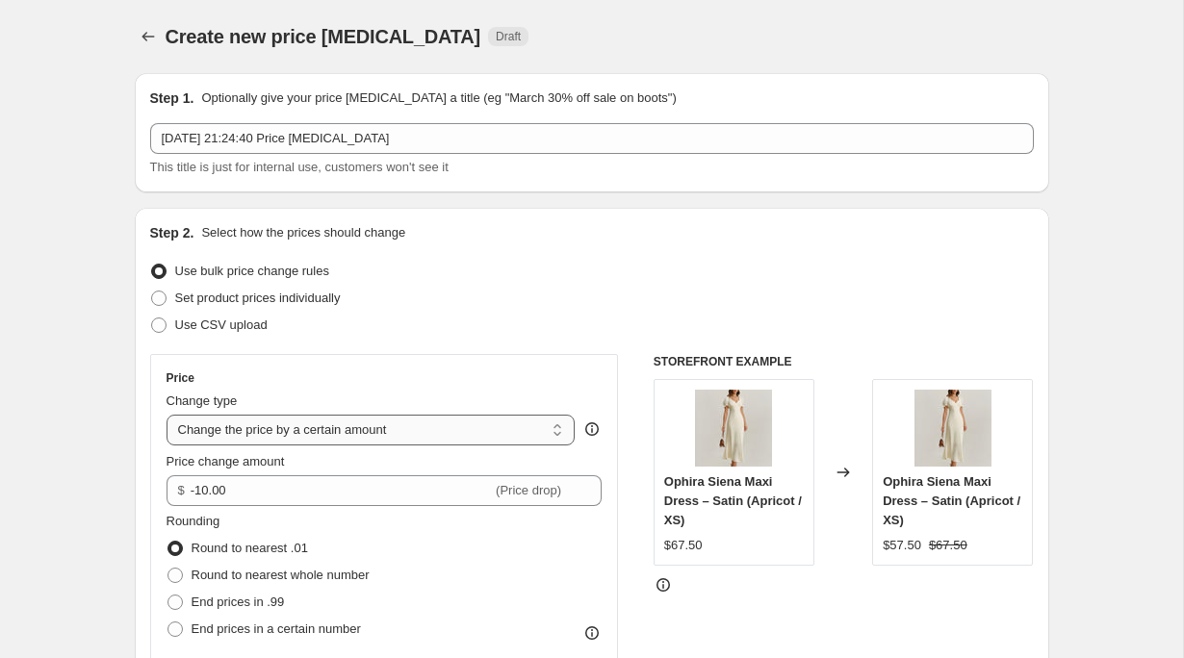
click at [280, 439] on select "Change the price to a certain amount Change the price by a certain amount Chang…" at bounding box center [371, 430] width 409 height 31
select select "to"
click at [167, 415] on select "Change the price to a certain amount Change the price by a certain amount Chang…" at bounding box center [371, 430] width 409 height 31
type input "80.00"
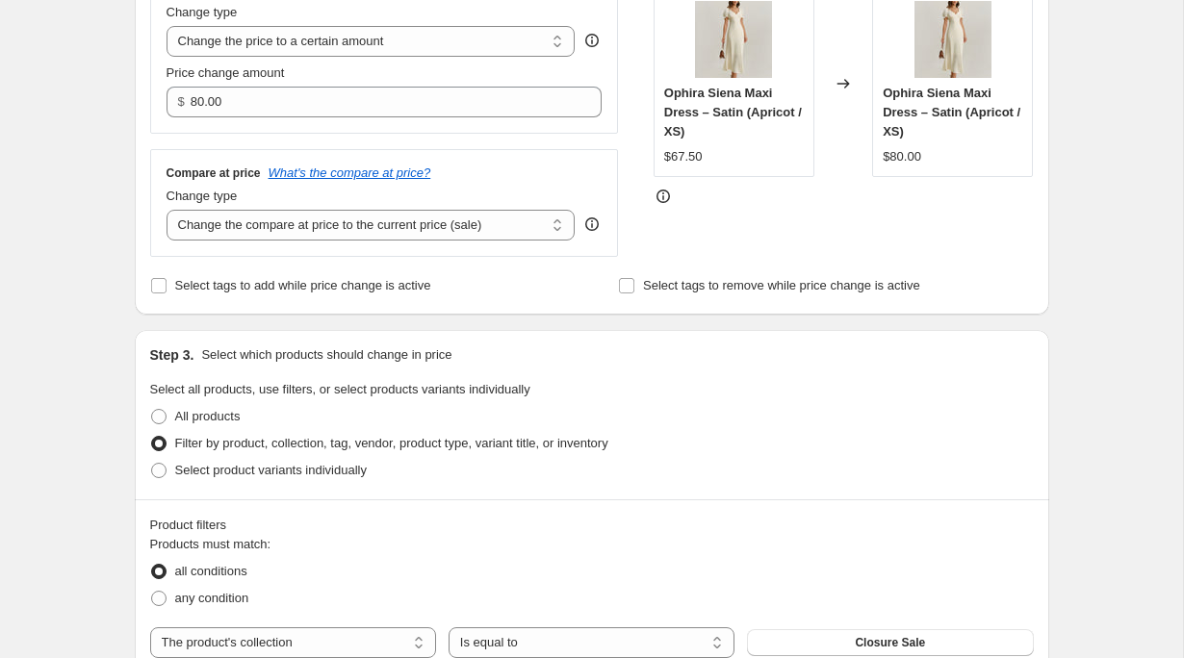
scroll to position [419, 0]
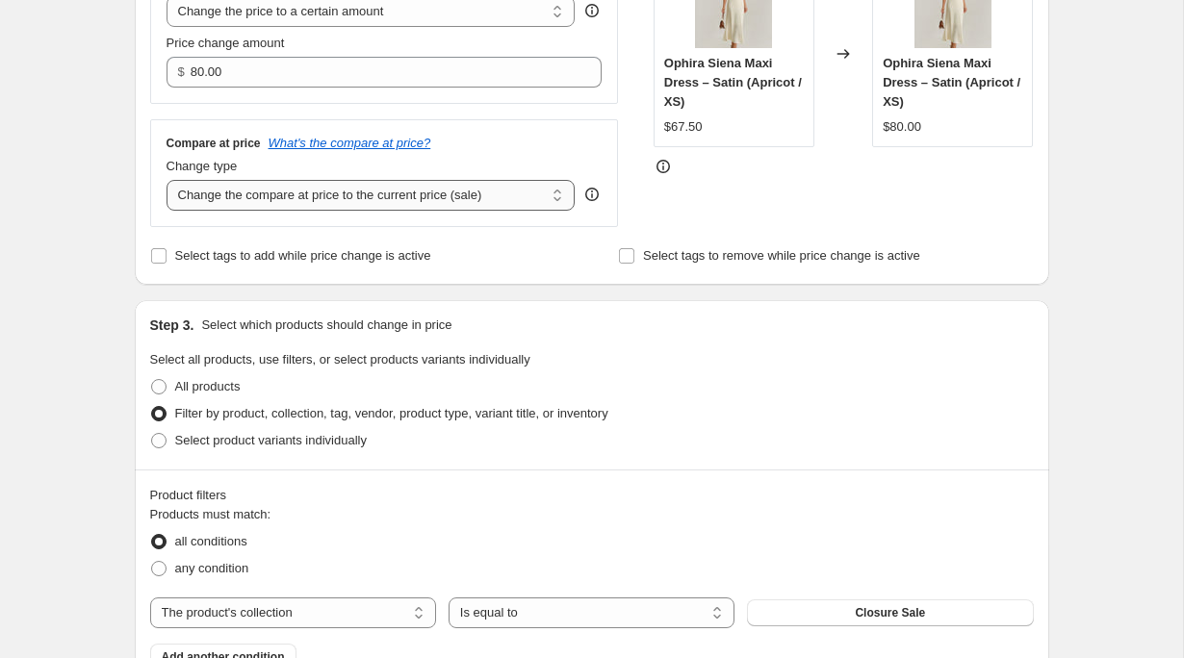
click at [359, 196] on select "Change the compare at price to the current price (sale) Change the compare at p…" at bounding box center [371, 195] width 409 height 31
select select "no_change"
click at [167, 180] on select "Change the compare at price to the current price (sale) Change the compare at p…" at bounding box center [371, 195] width 409 height 31
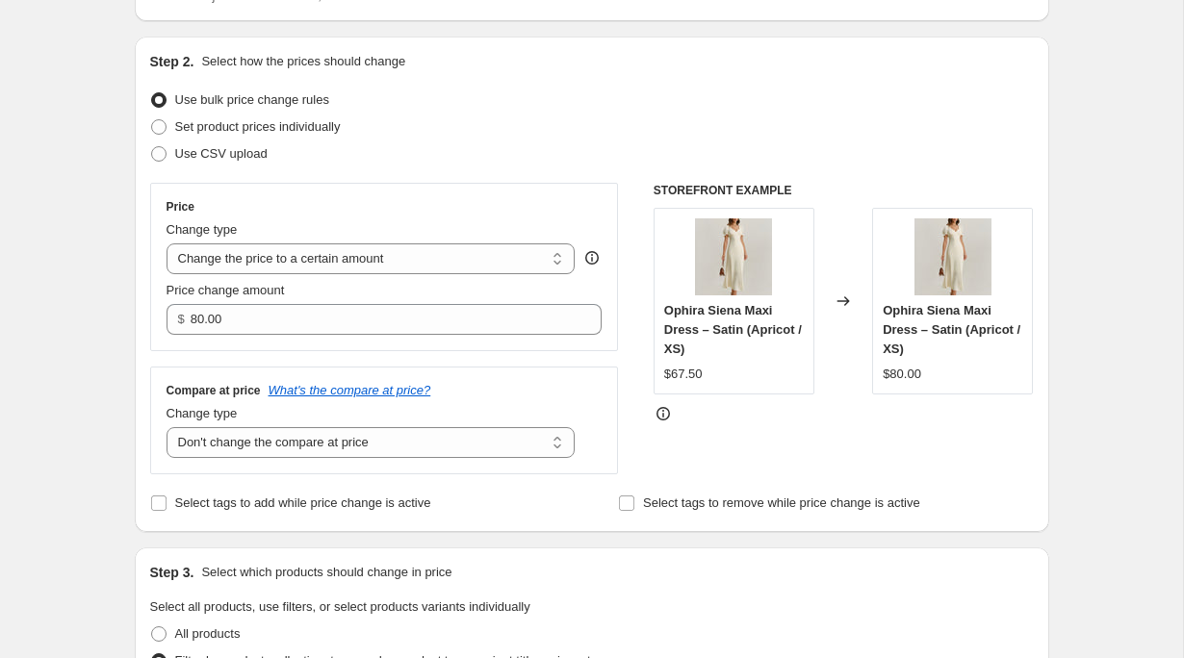
scroll to position [160, 0]
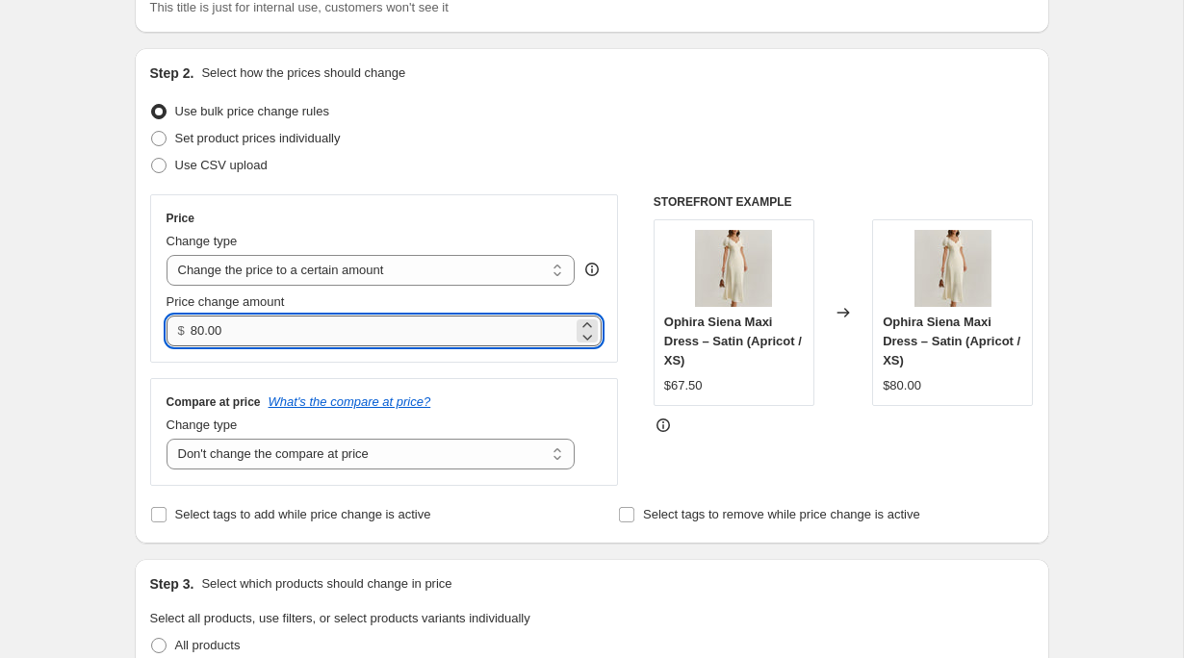
click at [360, 326] on input "80.00" at bounding box center [382, 331] width 382 height 31
type input "65.95"
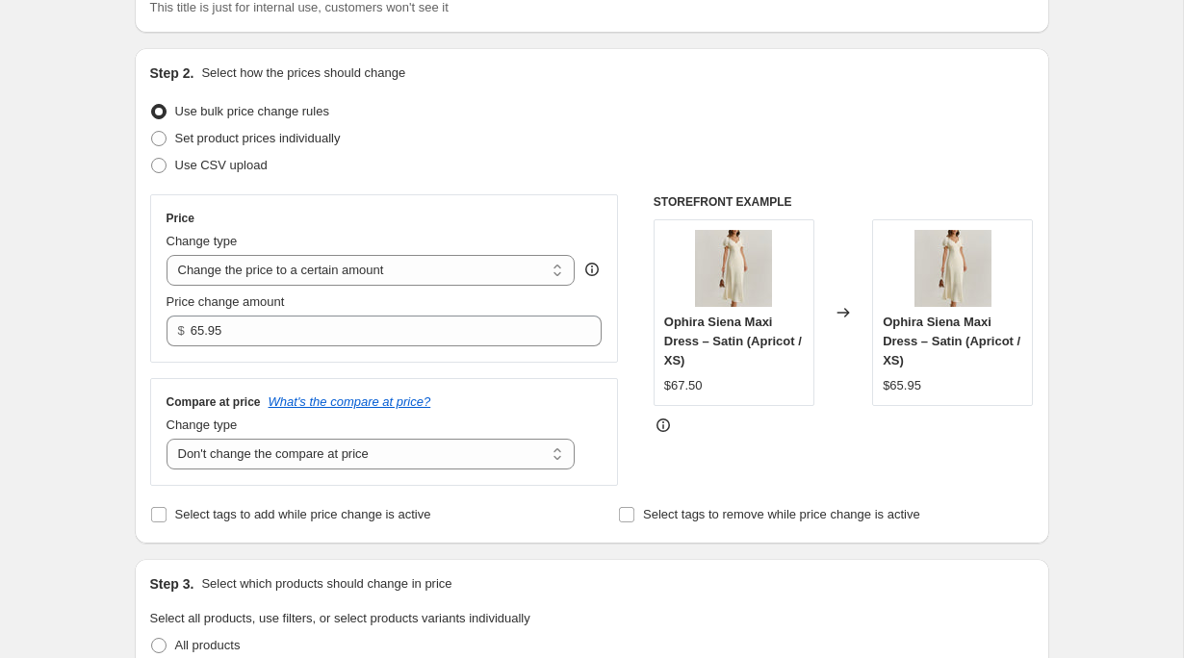
click at [626, 434] on div "Price Change type Change the price to a certain amount Change the price by a ce…" at bounding box center [592, 340] width 884 height 292
click at [349, 440] on select "Change the compare at price to the current price (sale) Change the compare at p…" at bounding box center [371, 454] width 409 height 31
select select "to"
click at [167, 439] on select "Change the compare at price to the current price (sale) Change the compare at p…" at bounding box center [371, 454] width 409 height 31
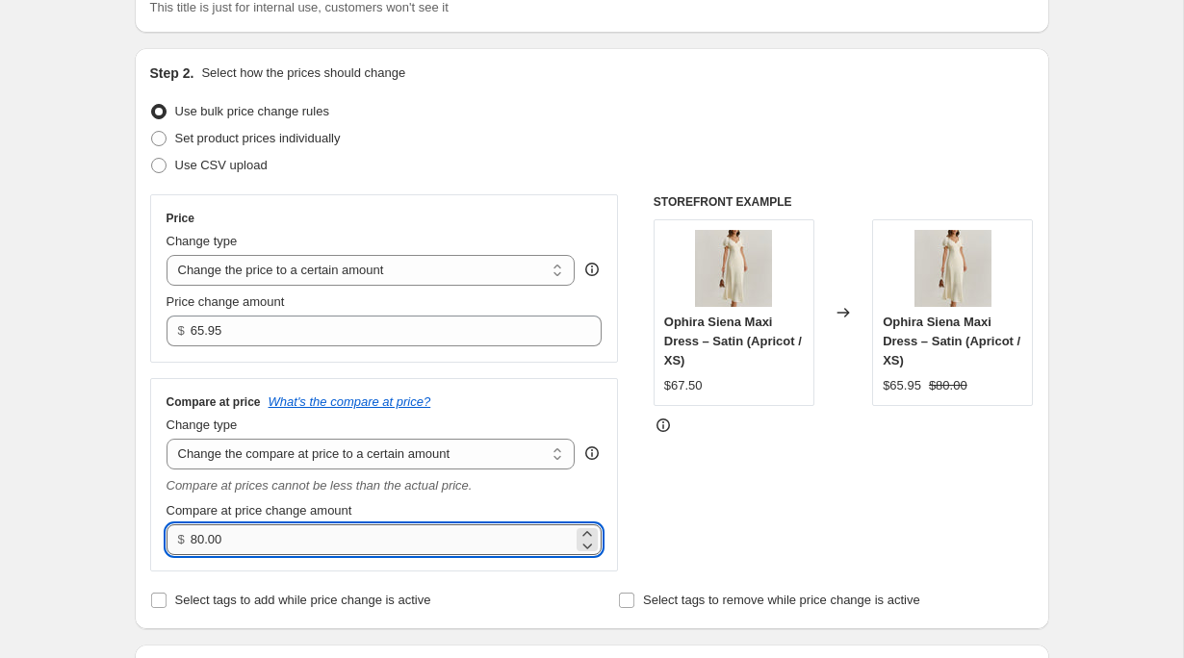
click at [310, 536] on input "80.00" at bounding box center [382, 540] width 382 height 31
click at [307, 535] on input "80.00" at bounding box center [382, 540] width 382 height 31
type input "8"
type input "79.95"
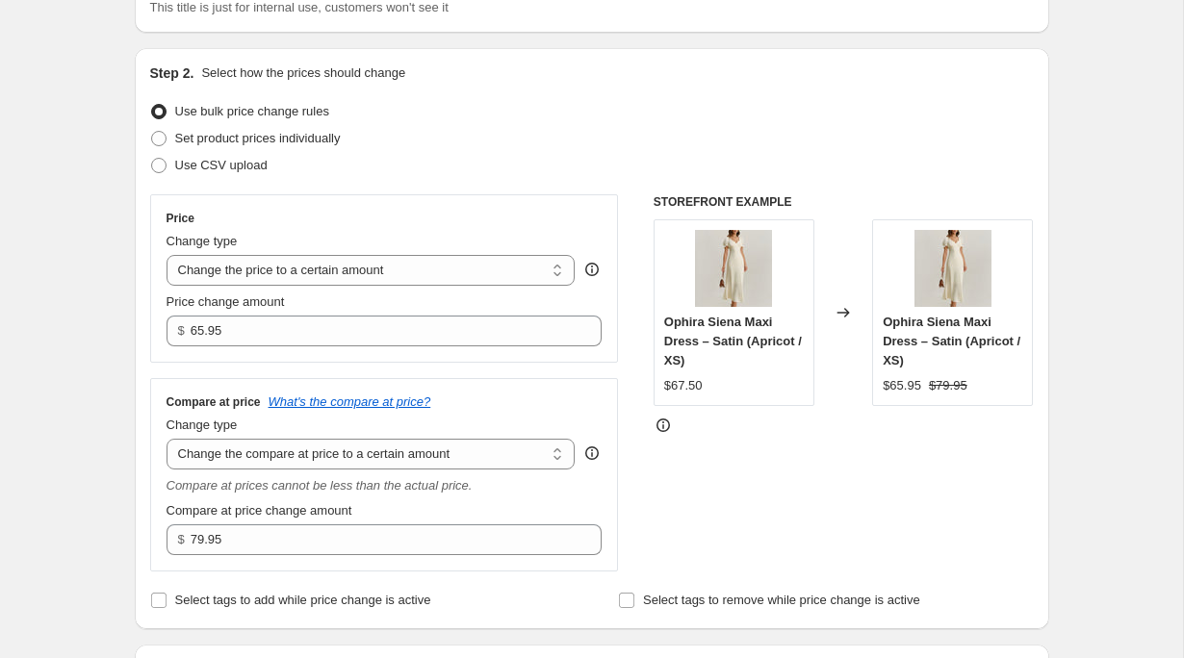
click at [718, 536] on div "STOREFRONT EXAMPLE Ophira Siena Maxi Dress – Satin (Apricot / XS) $67.50 Change…" at bounding box center [844, 382] width 380 height 377
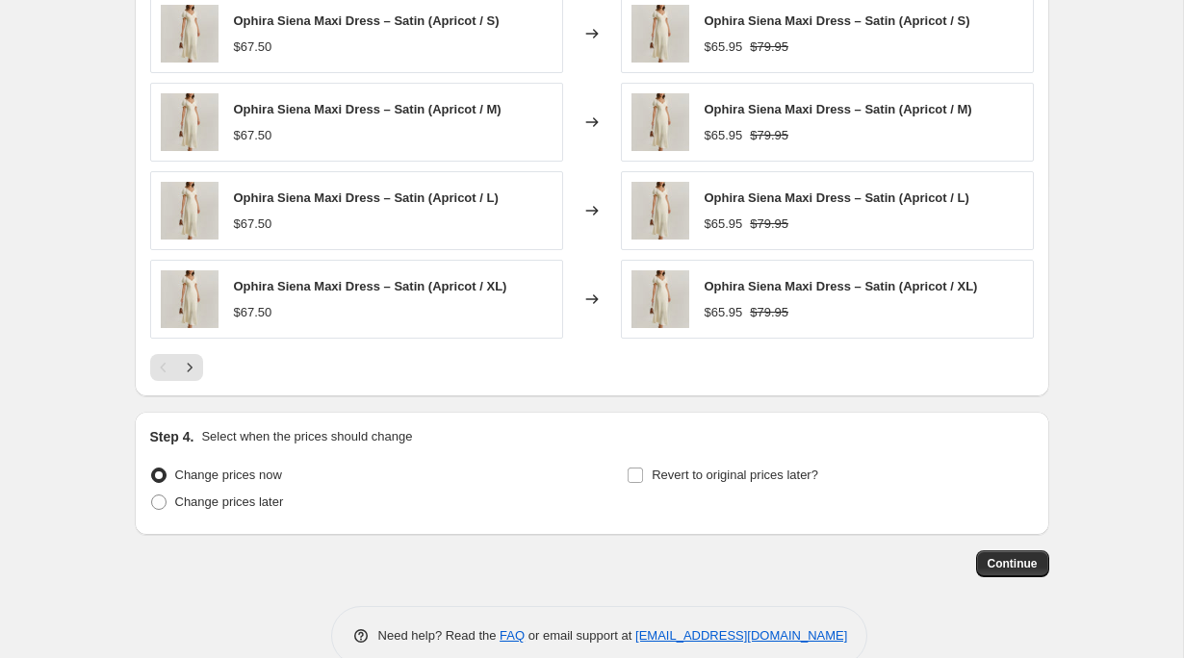
scroll to position [1388, 0]
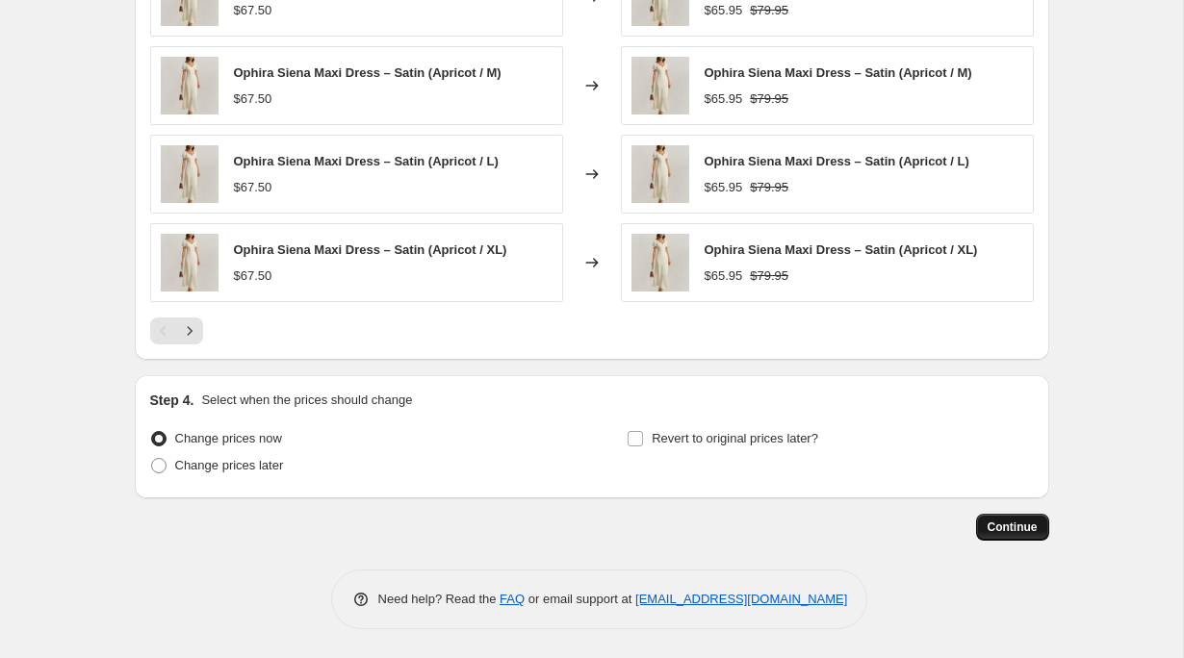
click at [1006, 530] on span "Continue" at bounding box center [1013, 527] width 50 height 15
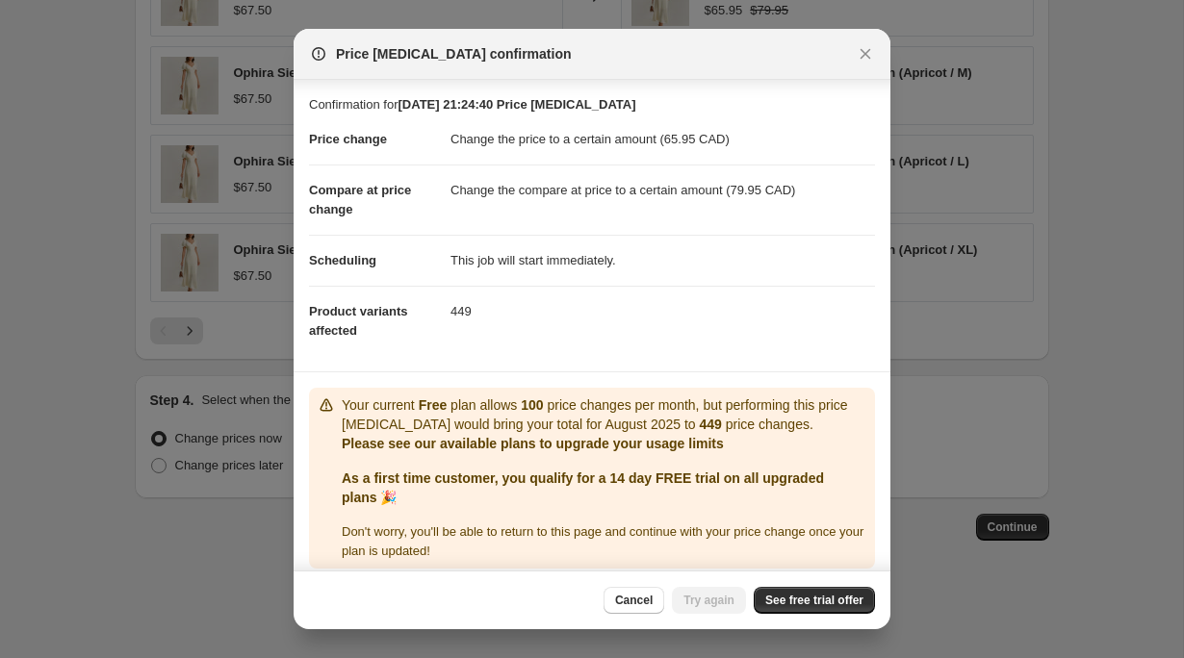
scroll to position [13, 0]
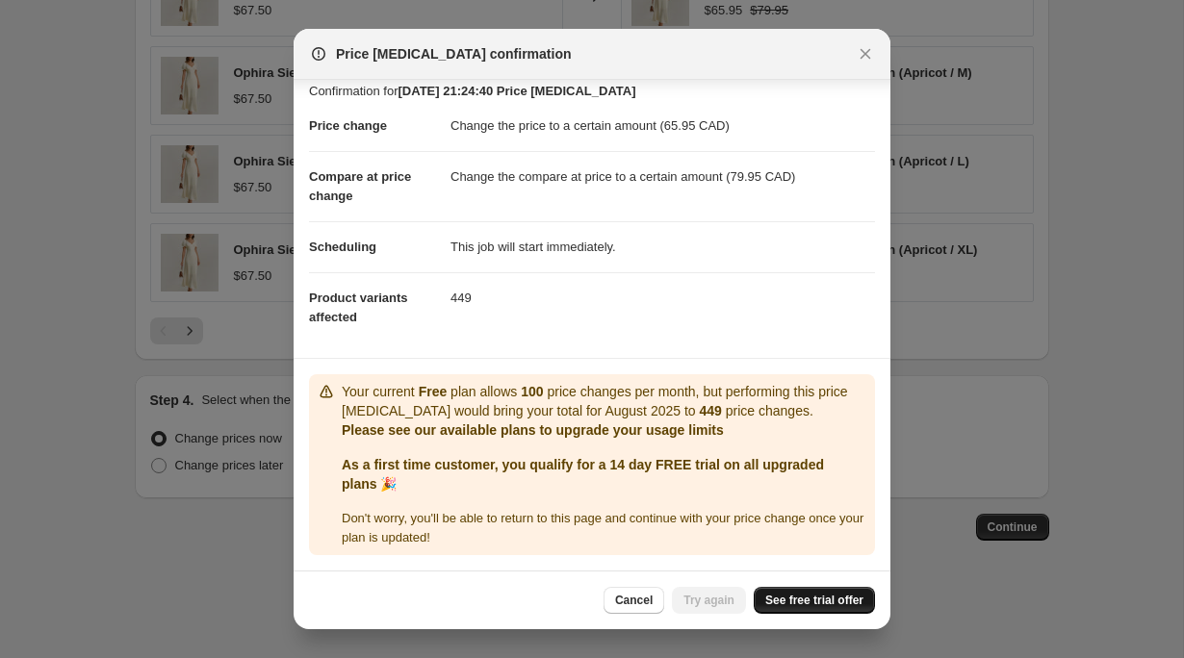
click at [793, 605] on span "See free trial offer" at bounding box center [814, 600] width 98 height 15
click at [868, 49] on icon "Close" at bounding box center [865, 53] width 19 height 19
